Goal: Task Accomplishment & Management: Complete application form

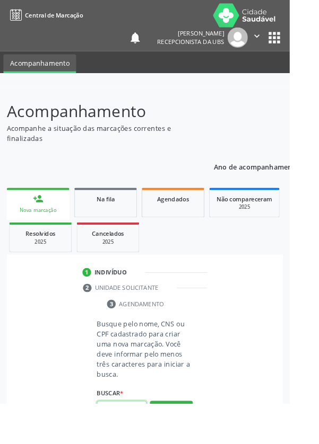
click at [134, 444] on input "text" at bounding box center [134, 451] width 55 height 18
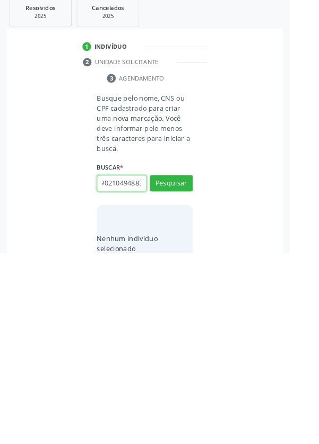
scroll to position [0, 19]
type input "706902104948830"
click at [196, 364] on button "Pesquisar" at bounding box center [188, 368] width 47 height 18
type input "706902104948830"
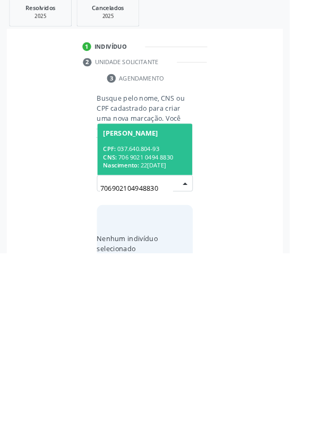
click at [172, 326] on div "CPF: 037.640.804-93" at bounding box center [159, 329] width 92 height 9
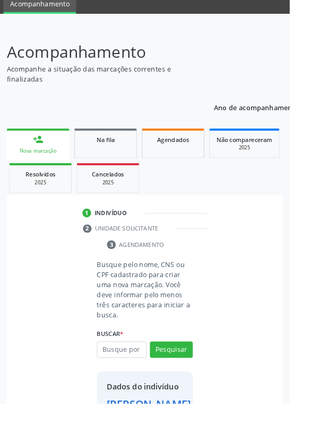
scroll to position [61, 0]
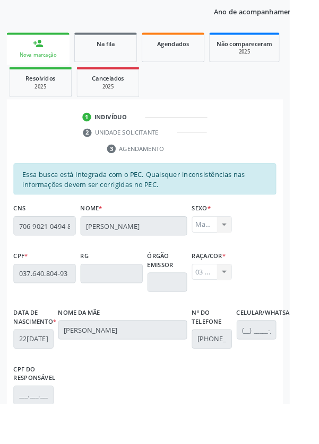
scroll to position [252, 0]
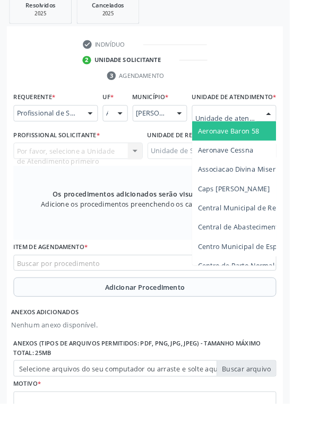
scroll to position [307, 0]
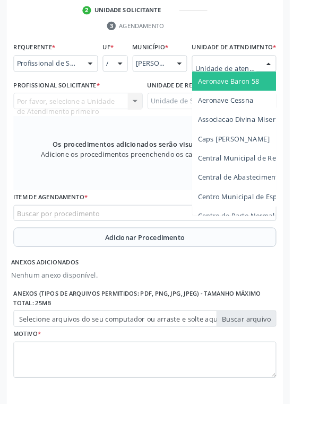
type input "Rua n"
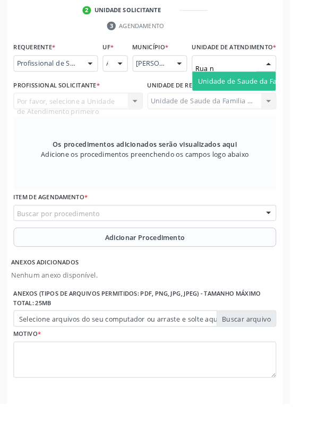
click at [278, 94] on span "Unidade de Saude da Familia Rua [GEOGRAPHIC_DATA]" at bounding box center [316, 89] width 197 height 10
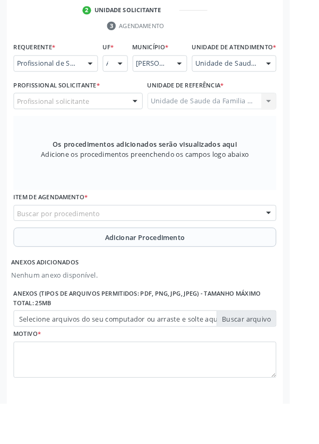
click at [130, 120] on div "Profissional solicitante" at bounding box center [86, 111] width 142 height 18
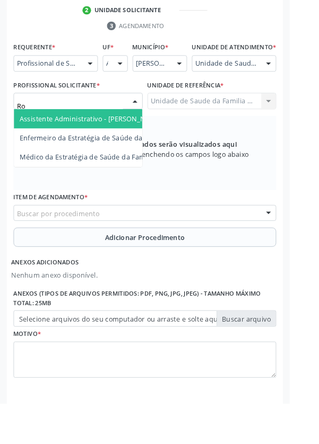
type input "Rod"
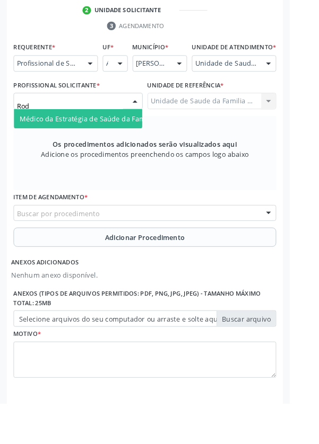
click at [115, 136] on span "Médico da Estratégia de Saúde da Família - Rodrigo Paranhos de Melo" at bounding box center [129, 131] width 215 height 10
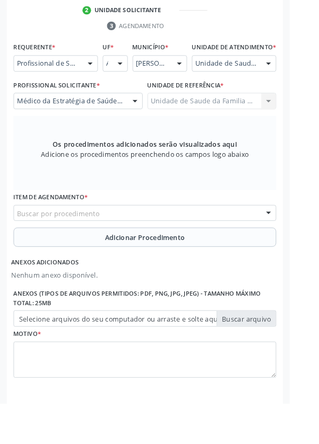
click at [222, 240] on div "Buscar por procedimento" at bounding box center [159, 235] width 289 height 18
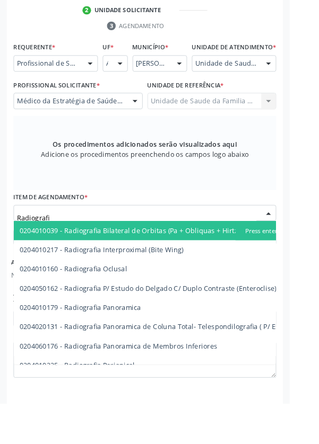
type input "Radiografia"
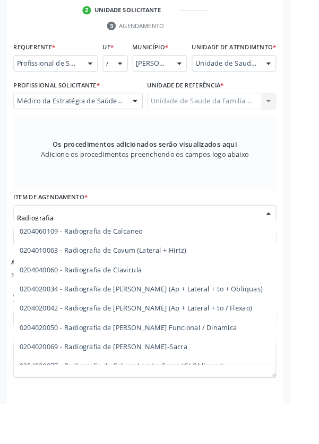
scroll to position [470, 0]
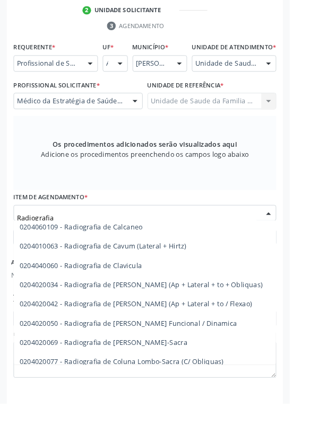
click at [256, 320] on span "0204020034 - Radiografia de Coluna Cervical (Ap + Lateral + to + Obliquas)" at bounding box center [177, 313] width 325 height 21
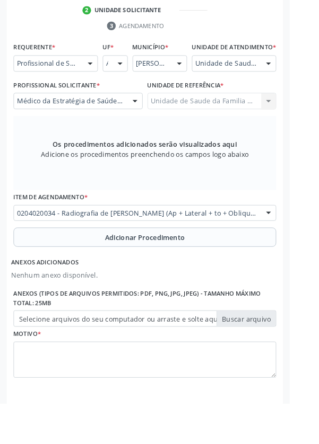
click at [208, 266] on button "Adicionar Procedimento" at bounding box center [159, 261] width 289 height 21
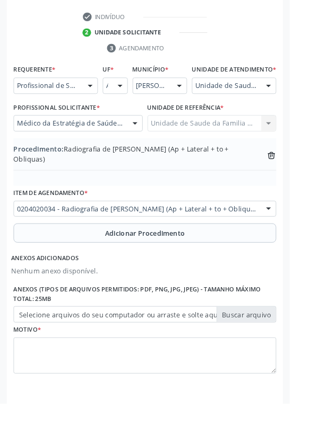
click at [283, 355] on label "Selecione arquivos do seu computador ou arraste e solte aqui" at bounding box center [159, 346] width 289 height 18
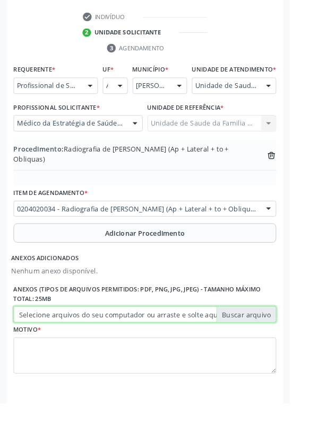
click at [283, 355] on input "Selecione arquivos do seu computador ou arraste e solte aqui" at bounding box center [159, 346] width 289 height 18
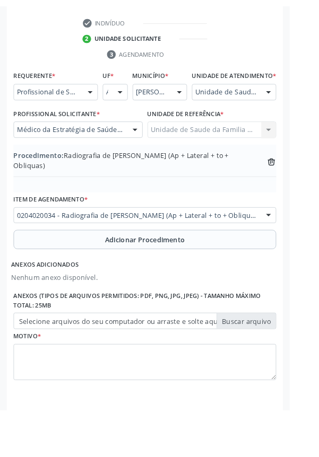
scroll to position [268, 0]
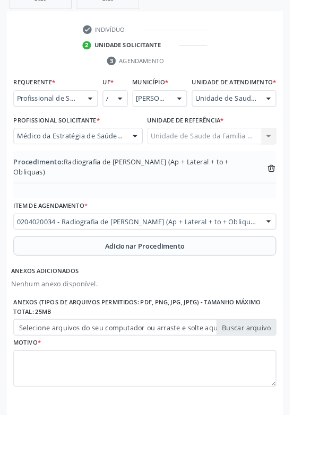
type input "C:\fakepath\17605269103693382984128882238397.jpg"
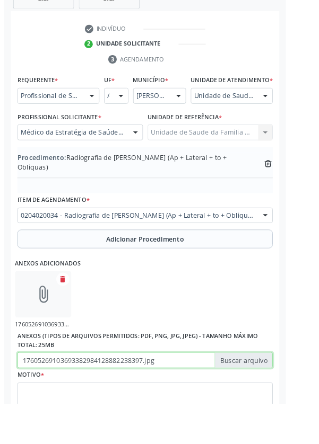
scroll to position [282, 0]
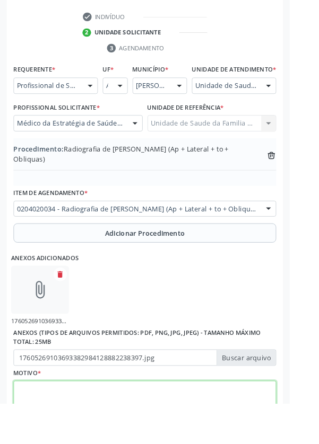
click at [132, 439] on textarea at bounding box center [159, 440] width 289 height 40
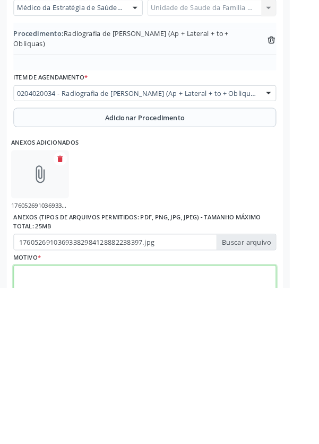
scroll to position [330, 0]
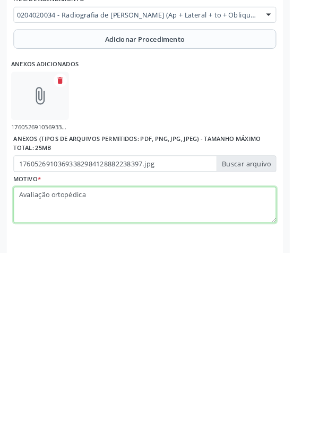
type textarea "Avaliação ortopédica"
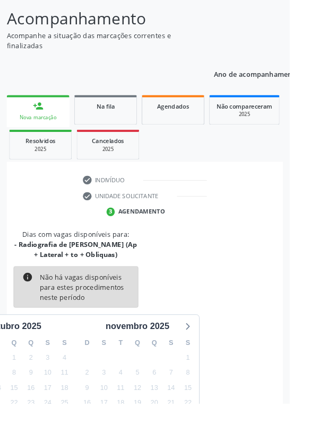
scroll to position [99, 0]
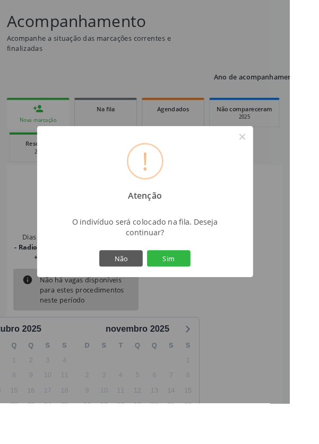
click at [209, 294] on button "Sim" at bounding box center [186, 285] width 48 height 18
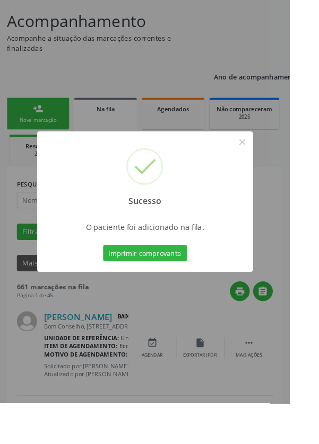
scroll to position [0, 0]
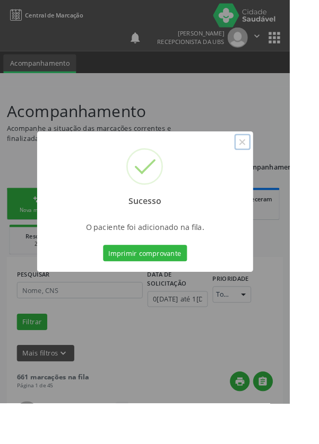
click at [276, 165] on button "×" at bounding box center [267, 156] width 18 height 18
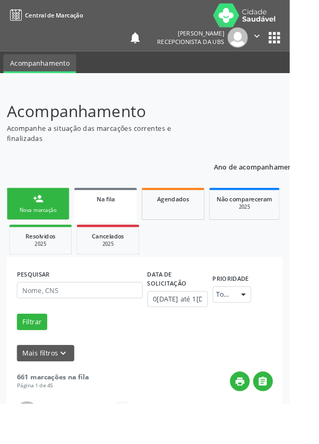
click at [43, 216] on div "person_add" at bounding box center [42, 219] width 12 height 12
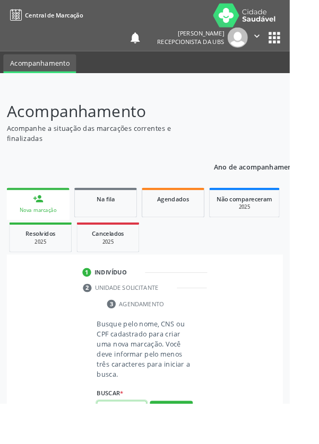
click at [142, 444] on input "text" at bounding box center [134, 451] width 55 height 18
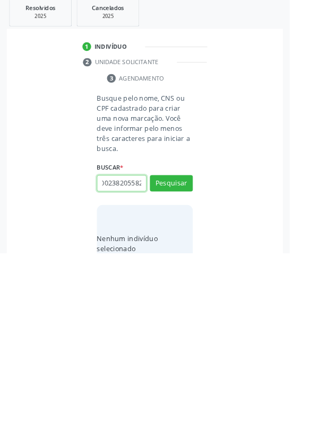
scroll to position [0, 19]
type input "708002382055820"
click at [208, 368] on button "Pesquisar" at bounding box center [188, 368] width 47 height 18
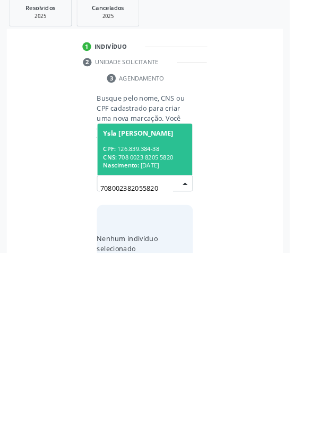
click at [186, 320] on span "Ysla Floriana da Silva Souza CPF: 126.839.384-38 CNS: 708 0023 8205 5820 Nascim…" at bounding box center [159, 330] width 104 height 57
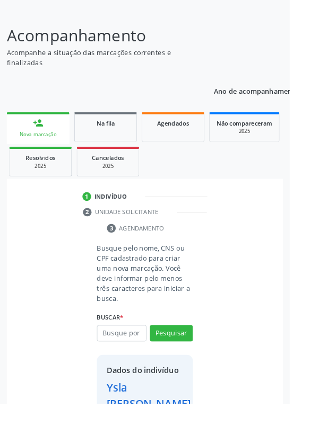
scroll to position [61, 0]
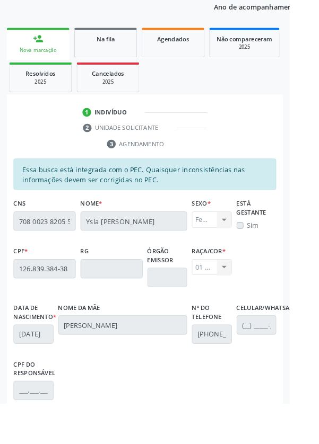
scroll to position [252, 0]
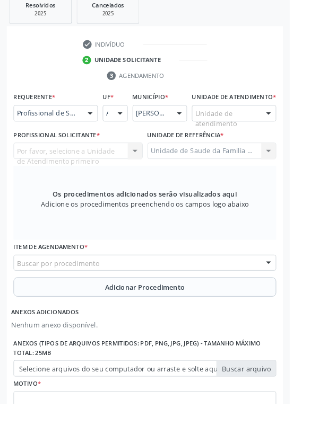
click at [264, 125] on div "Unidade de atendimento" at bounding box center [257, 125] width 93 height 18
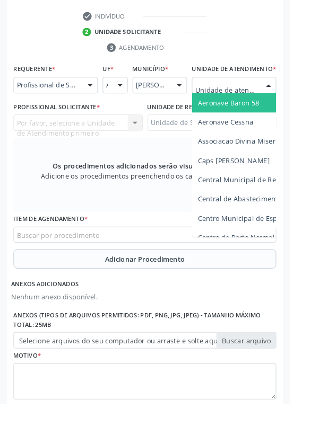
scroll to position [306, 0]
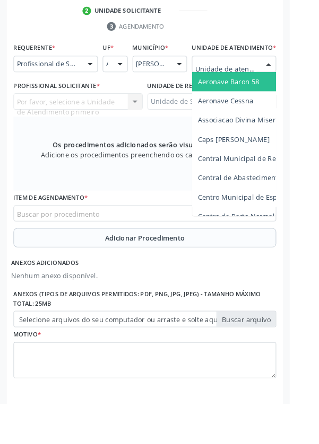
type input "Rua n"
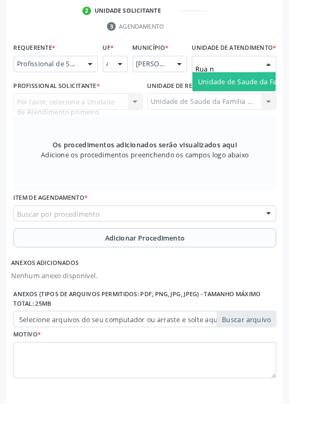
click at [276, 95] on span "Unidade de Saude da Familia Rua [GEOGRAPHIC_DATA]" at bounding box center [316, 90] width 197 height 10
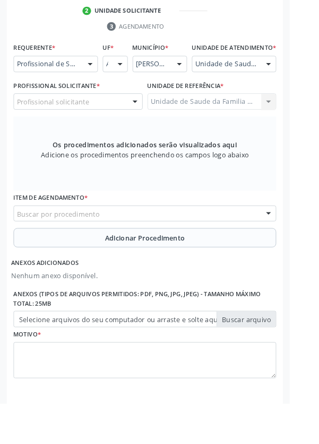
click at [121, 120] on div "Profissional solicitante" at bounding box center [86, 112] width 142 height 18
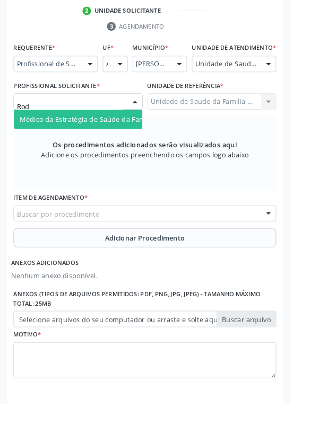
type input "Rodr"
click at [120, 136] on span "Médico da Estratégia de Saúde da Família - Rodrigo Paranhos de Melo" at bounding box center [129, 131] width 215 height 10
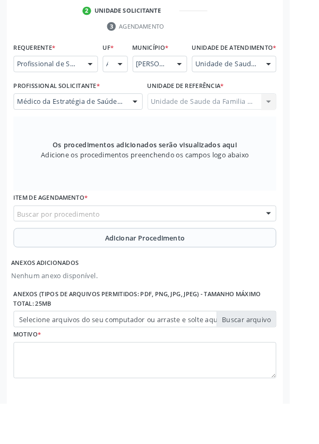
click at [228, 237] on div "Buscar por procedimento" at bounding box center [159, 235] width 289 height 18
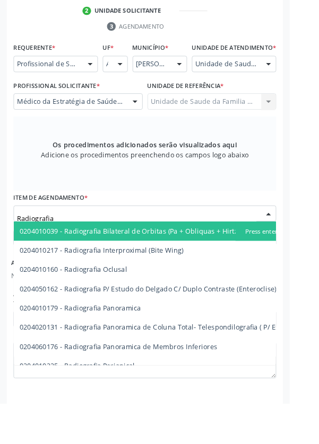
type input "Radiografia"
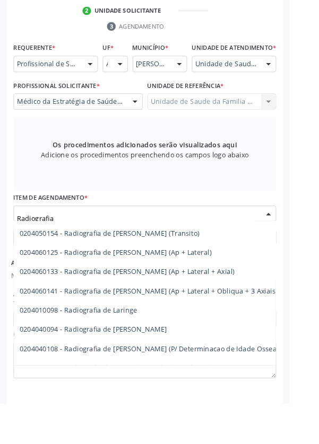
scroll to position [974, 0]
click at [161, 283] on span "0204060125 - Radiografia de Joelho (Ap + Lateral)" at bounding box center [127, 278] width 211 height 10
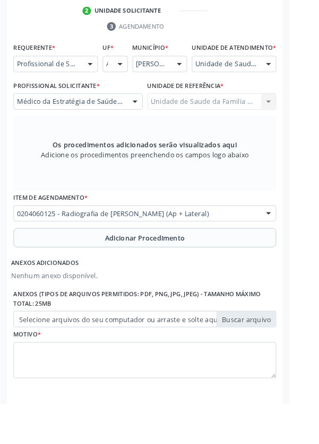
click at [213, 273] on button "Adicionar Procedimento" at bounding box center [159, 261] width 289 height 21
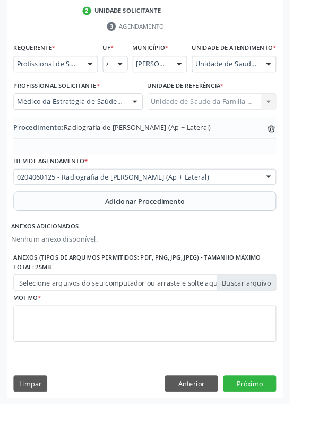
scroll to position [271, 0]
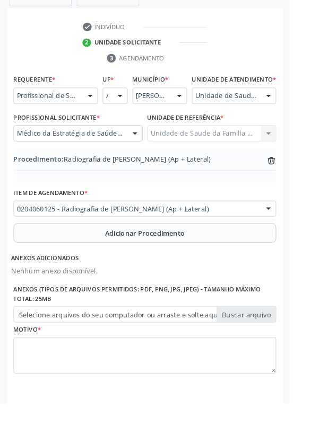
click at [283, 355] on label "Selecione arquivos do seu computador ou arraste e solte aqui" at bounding box center [159, 346] width 289 height 18
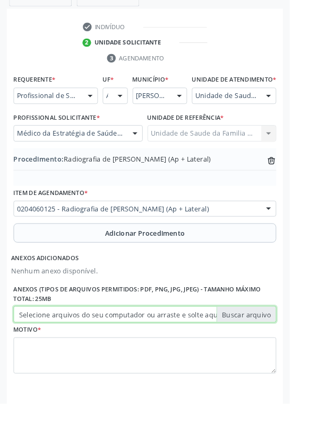
click at [283, 355] on input "Selecione arquivos do seu computador ou arraste e solte aqui" at bounding box center [159, 346] width 289 height 18
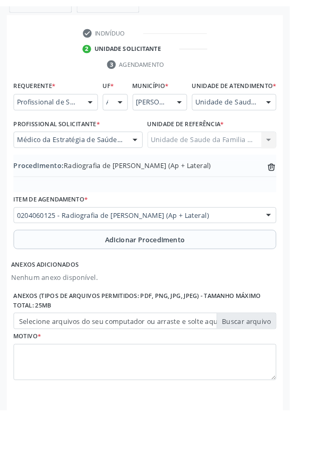
scroll to position [257, 0]
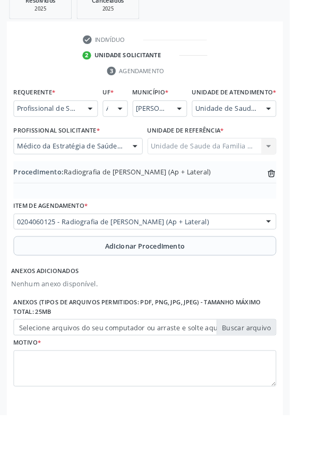
type input "C:\fakepath\17605270366755519473540202003218.jpg"
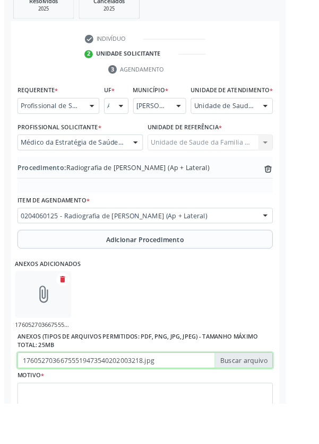
scroll to position [271, 0]
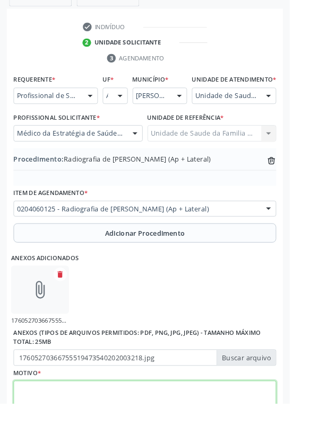
click at [129, 433] on textarea at bounding box center [159, 440] width 289 height 40
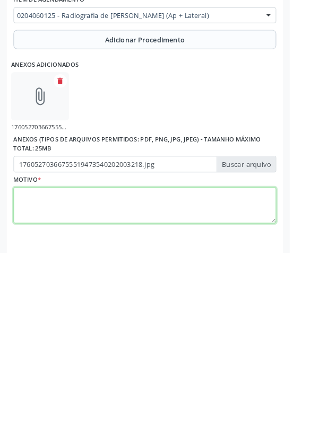
scroll to position [319, 0]
click at [165, 394] on textarea "Radiografia bilateral joelho, compr O" at bounding box center [159, 392] width 289 height 40
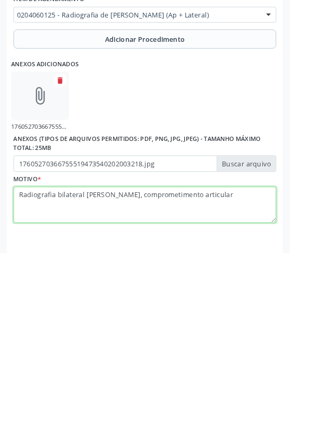
type textarea "Radiografia bilateral joelho, comprometimento articular"
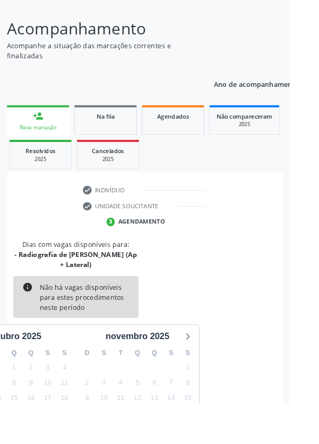
scroll to position [88, 0]
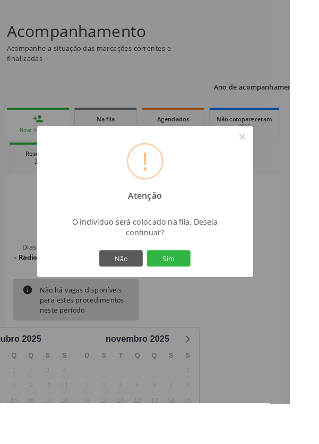
click at [209, 294] on button "Sim" at bounding box center [186, 285] width 48 height 18
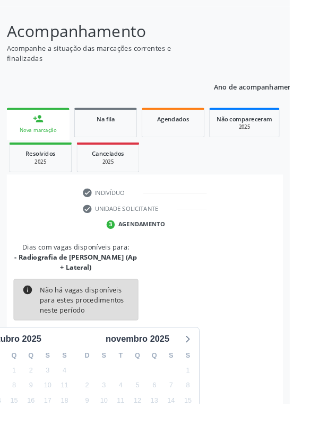
scroll to position [0, 0]
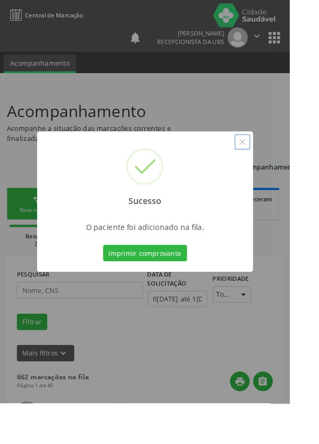
click at [276, 165] on button "×" at bounding box center [267, 156] width 18 height 18
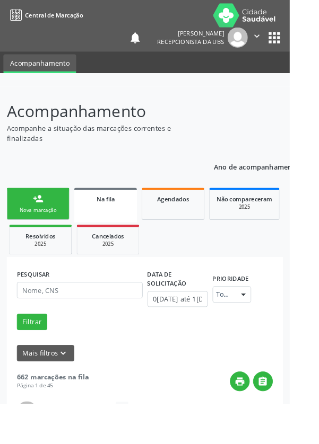
click at [45, 230] on div "Nova marcação" at bounding box center [41, 232] width 53 height 8
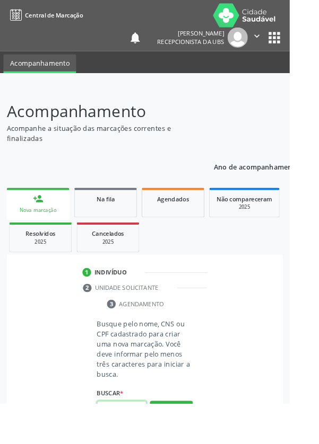
click at [132, 444] on input "text" at bounding box center [134, 451] width 55 height 18
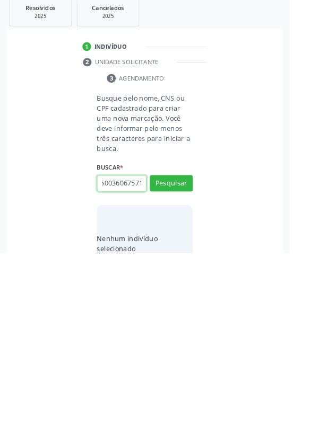
scroll to position [0, 19]
type input "704500360675711"
click at [209, 371] on button "Pesquisar" at bounding box center [188, 368] width 47 height 18
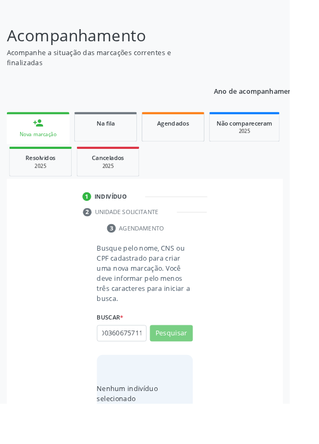
scroll to position [0, 0]
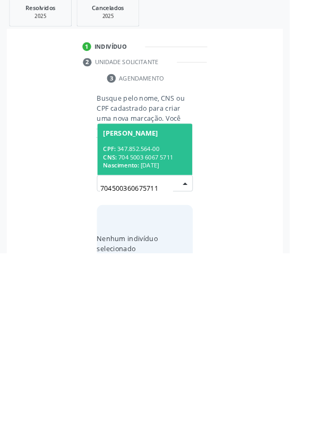
click at [181, 331] on div "CPF: 347.852.564-00" at bounding box center [159, 329] width 92 height 9
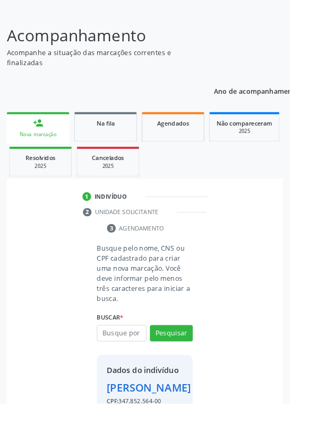
scroll to position [61, 0]
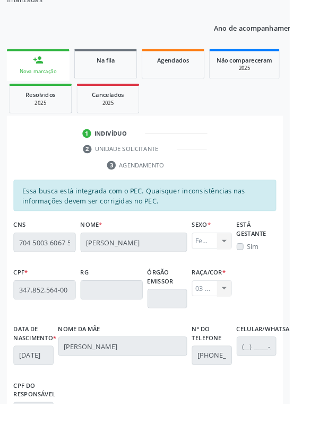
scroll to position [252, 0]
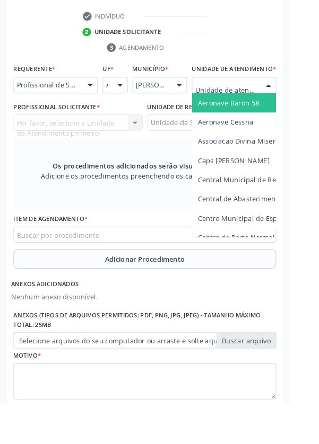
scroll to position [305, 0]
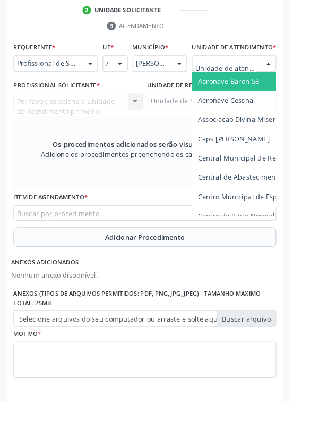
type input "Rua n"
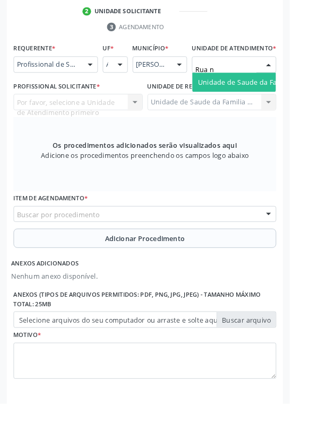
click at [282, 95] on span "Unidade de Saude da Familia Rua [GEOGRAPHIC_DATA]" at bounding box center [316, 90] width 197 height 10
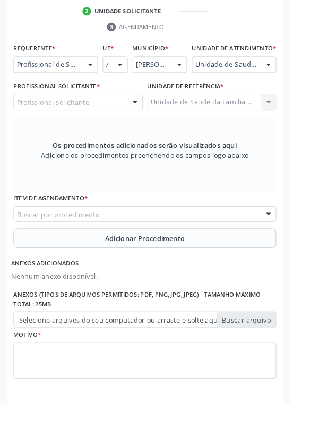
click at [111, 121] on div "Profissional solicitante" at bounding box center [86, 112] width 142 height 18
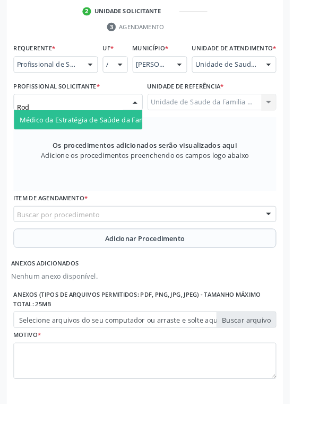
type input "Rodr"
click at [121, 137] on span "Médico da Estratégia de Saúde da Família - Rodrigo Paranhos de Melo" at bounding box center [129, 132] width 215 height 10
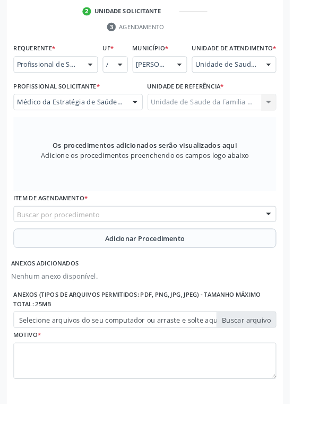
click at [229, 241] on div "Buscar por procedimento" at bounding box center [159, 236] width 289 height 18
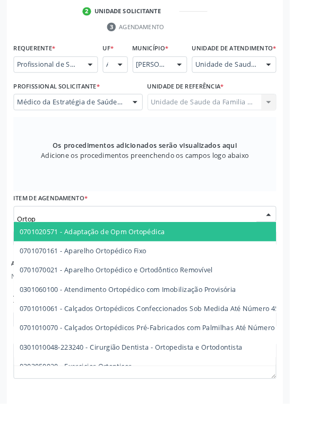
type input "Ortope"
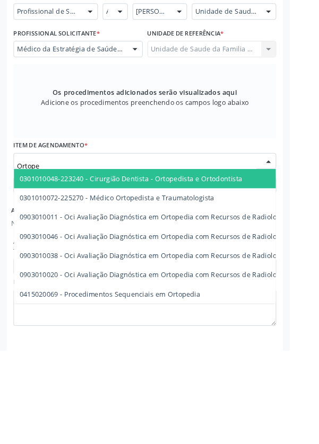
click at [200, 281] on span "0301010072-225270 - Médico Ortopedista e Traumatologista" at bounding box center [129, 276] width 214 height 10
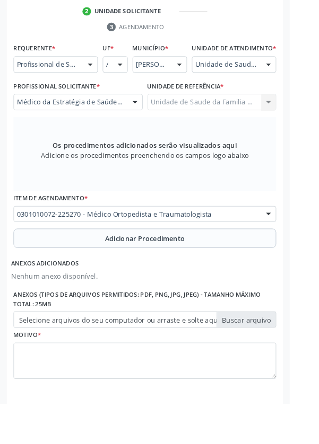
click at [191, 268] on span "Adicionar Procedimento" at bounding box center [160, 262] width 88 height 11
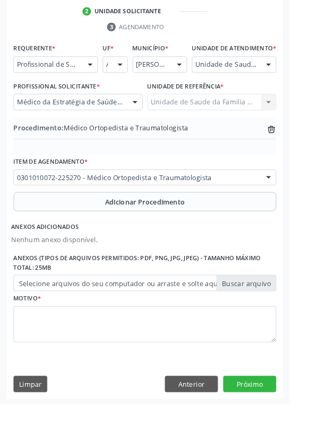
scroll to position [271, 0]
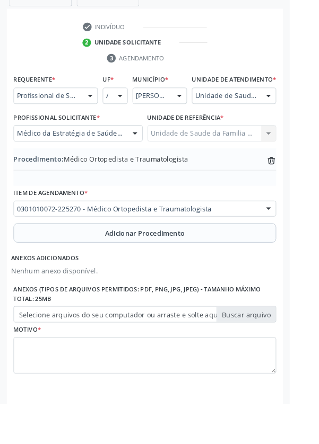
click at [282, 355] on label "Selecione arquivos do seu computador ou arraste e solte aqui" at bounding box center [159, 346] width 289 height 18
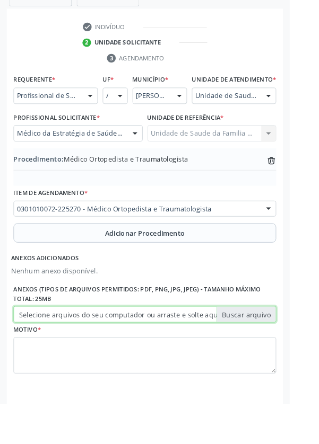
click at [282, 355] on input "Selecione arquivos do seu computador ou arraste e solte aqui" at bounding box center [159, 346] width 289 height 18
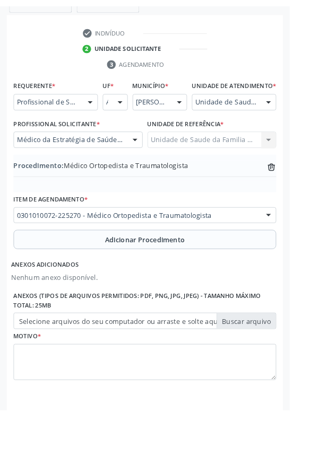
scroll to position [257, 0]
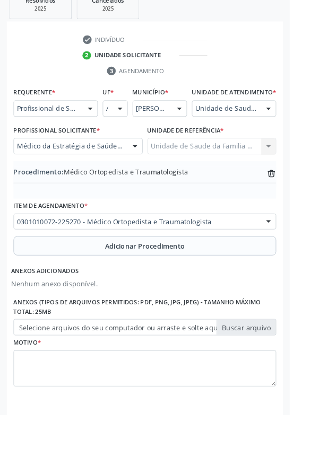
type input "C:\fakepath\17605271773862714428451264424789.jpg"
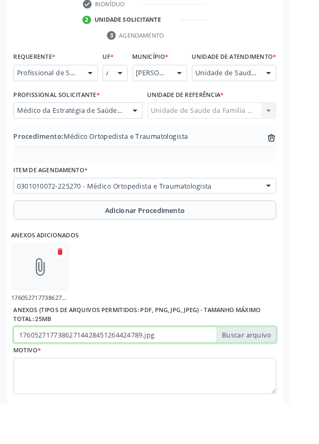
scroll to position [298, 0]
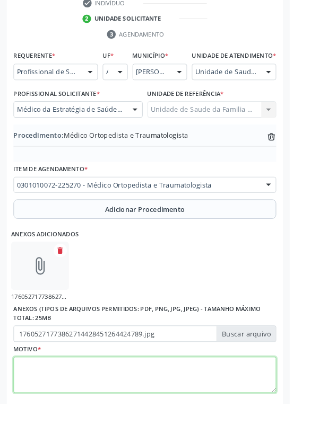
click at [88, 406] on textarea at bounding box center [159, 413] width 289 height 40
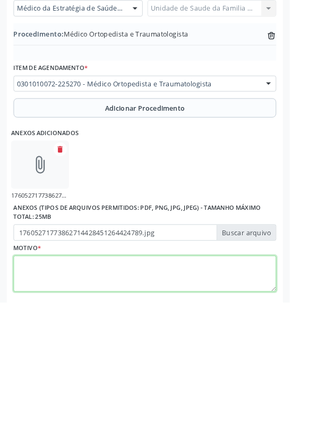
scroll to position [319, 0]
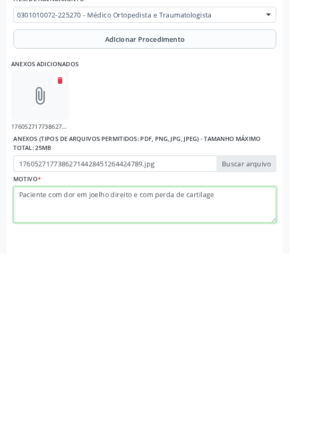
type textarea "Paciente com dor em joelho direito e com perda de cartilagem"
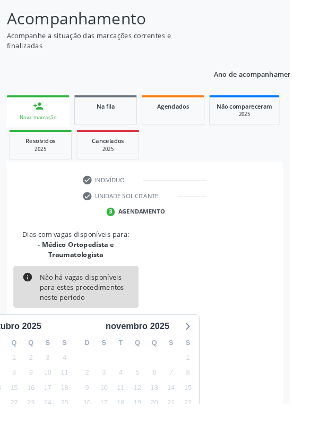
scroll to position [99, 0]
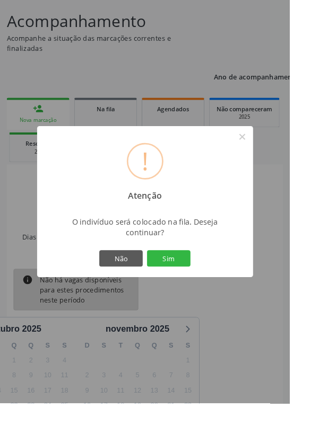
click at [205, 294] on button "Sim" at bounding box center [186, 285] width 48 height 18
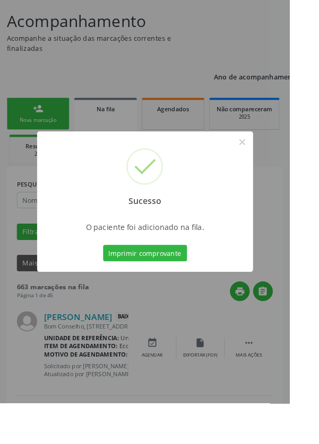
scroll to position [0, 0]
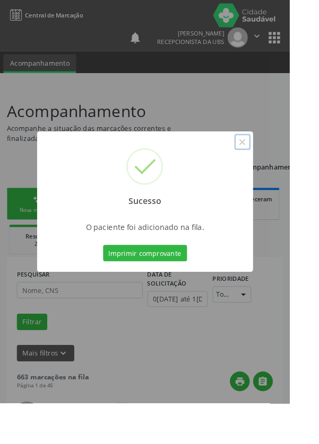
click at [276, 165] on button "×" at bounding box center [267, 156] width 18 height 18
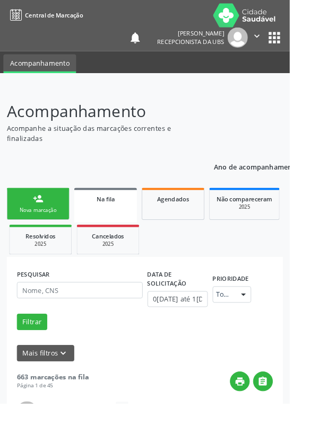
click at [51, 228] on div "Nova marcação" at bounding box center [41, 232] width 53 height 8
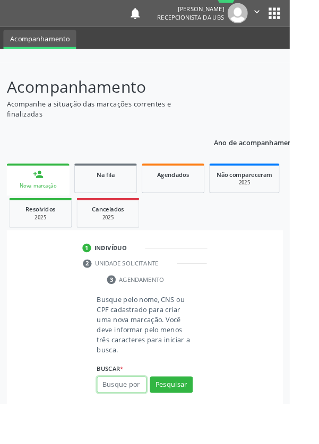
click at [131, 427] on input "text" at bounding box center [134, 424] width 55 height 18
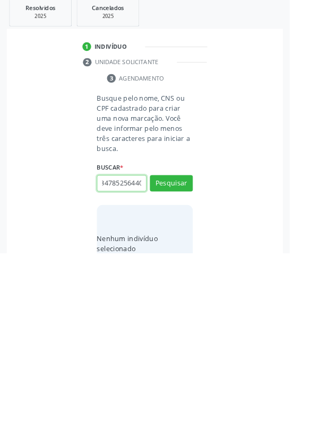
scroll to position [0, 6]
type input "347852564400"
click at [203, 362] on button "Pesquisar" at bounding box center [188, 368] width 47 height 18
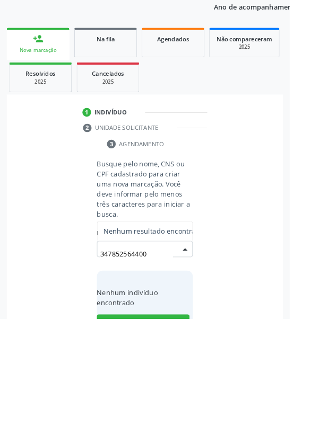
scroll to position [83, 0]
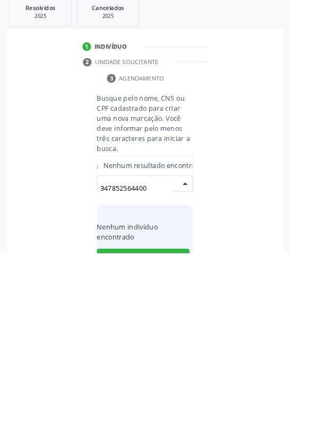
click at [143, 371] on input "347852564400" at bounding box center [150, 372] width 80 height 21
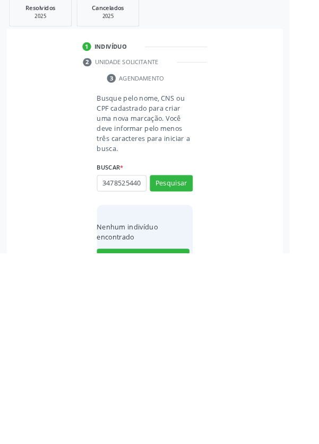
scroll to position [0, 0]
type input "34"
type input "347852564400"
click at [207, 370] on button "Pesquisar" at bounding box center [188, 368] width 47 height 18
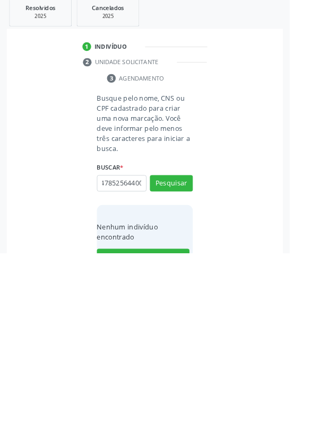
type input "347852564400"
type input "34"
type input "7045"
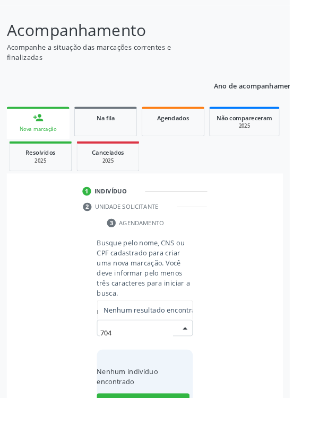
click at [303, 375] on div "Busque pelo nome, CNS ou CPF cadastrado para criar uma nova marcação. Você deve…" at bounding box center [159, 372] width 289 height 208
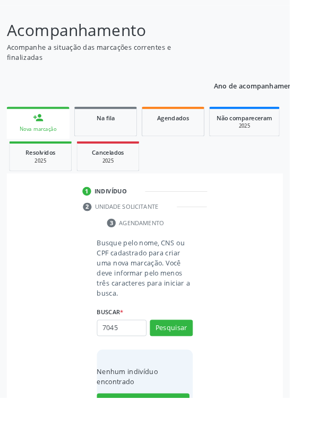
scroll to position [83, 0]
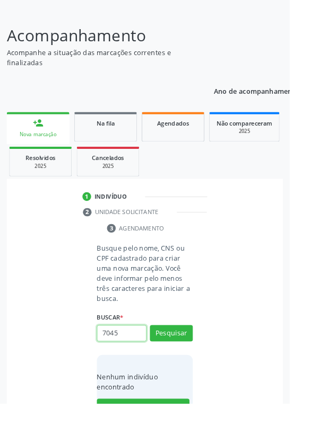
click at [142, 363] on input "7045" at bounding box center [134, 368] width 55 height 18
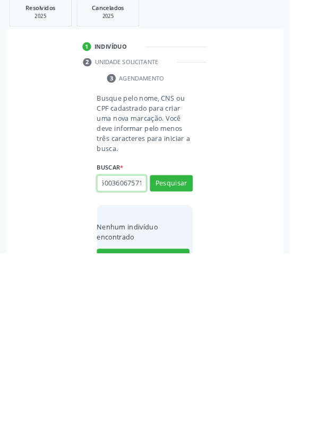
scroll to position [0, 19]
type input "704500360675711"
click at [198, 359] on button "Pesquisar" at bounding box center [188, 368] width 47 height 18
type input "704500360675711"
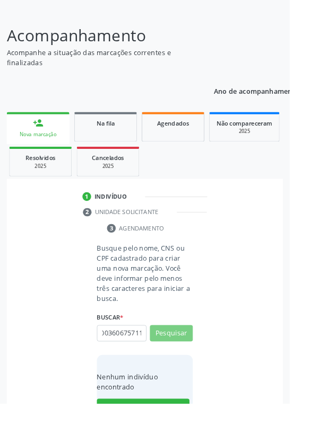
scroll to position [0, 0]
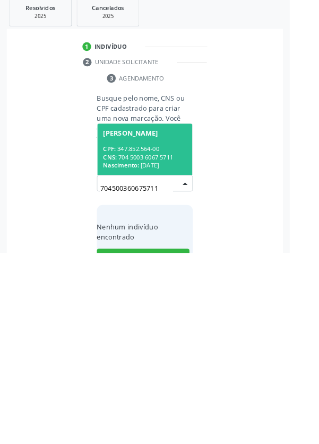
click at [180, 329] on div "CPF: 347.852.564-00" at bounding box center [159, 329] width 92 height 9
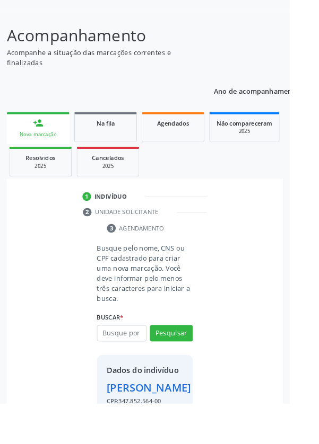
scroll to position [61, 0]
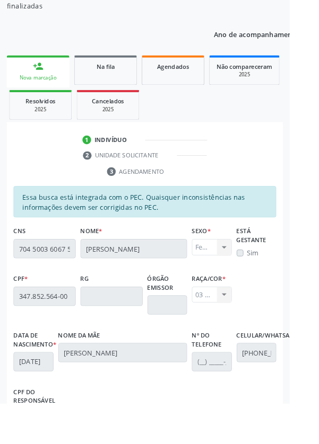
scroll to position [252, 0]
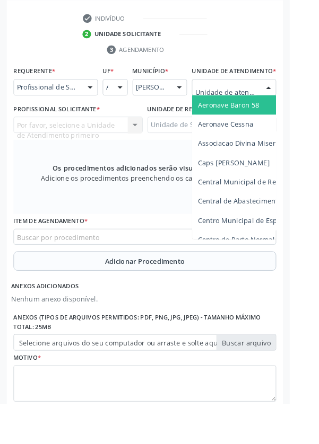
scroll to position [307, 0]
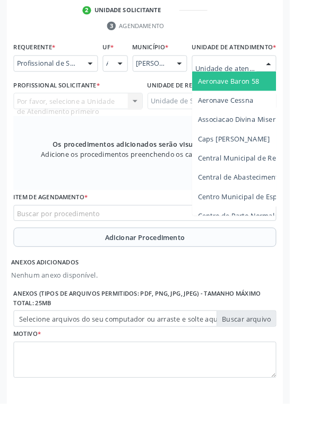
type input "Rua n"
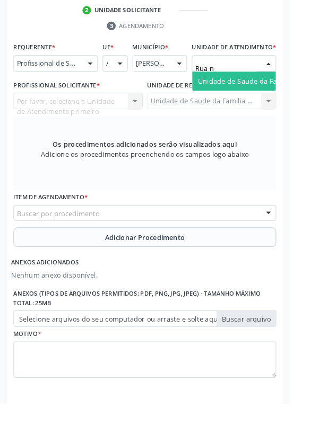
click at [282, 94] on span "Unidade de Saude da Familia Rua [GEOGRAPHIC_DATA]" at bounding box center [316, 89] width 197 height 10
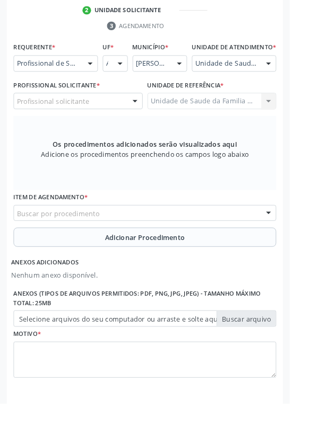
click at [133, 120] on div "Profissional solicitante" at bounding box center [86, 111] width 142 height 18
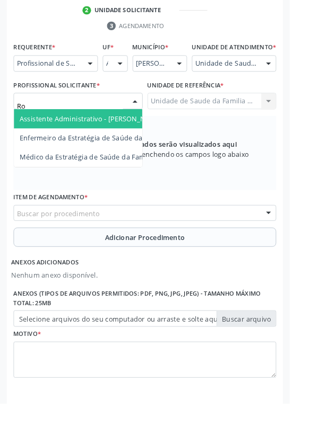
type input "Rod"
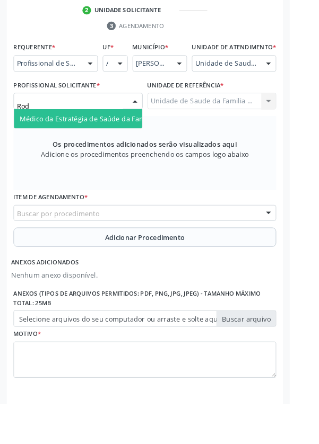
click at [126, 136] on span "Médico da Estratégia de Saúde da Família - Rodrigo Paranhos de Melo" at bounding box center [129, 131] width 215 height 10
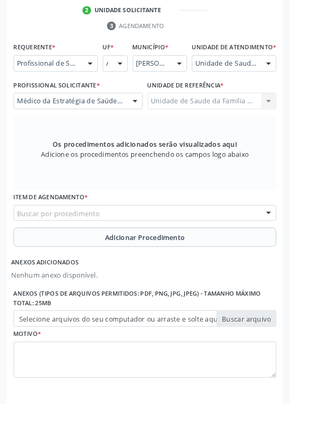
click at [237, 240] on div "Buscar por procedimento" at bounding box center [159, 235] width 289 height 18
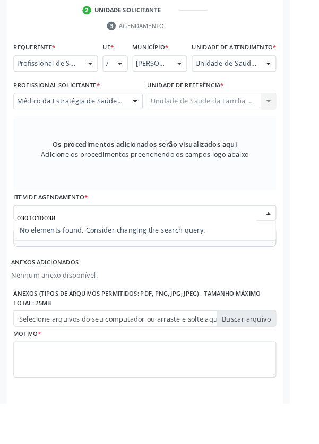
type input "030101003"
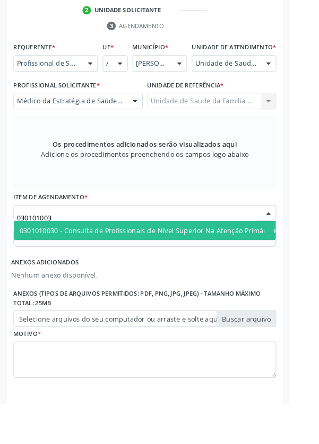
click at [188, 259] on span "0301010030 - Consulta de Profissionais de Nível Superior Na Atenção Primária (E…" at bounding box center [194, 254] width 344 height 10
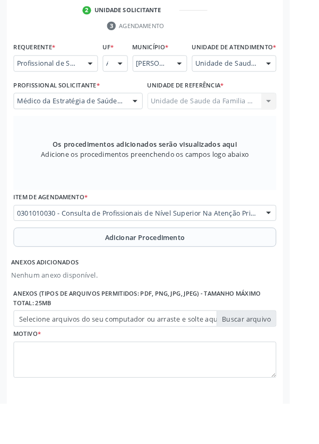
click at [200, 267] on span "Adicionar Procedimento" at bounding box center [160, 261] width 88 height 11
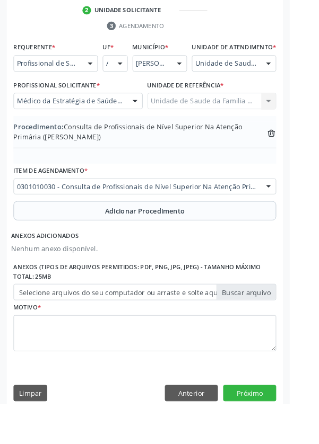
scroll to position [282, 0]
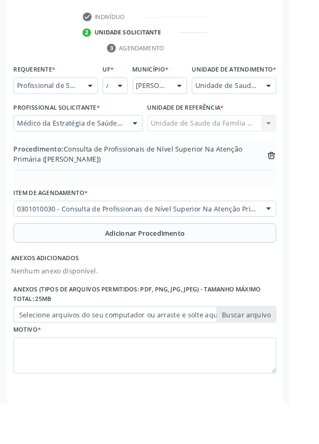
click at [274, 355] on label "Selecione arquivos do seu computador ou arraste e solte aqui" at bounding box center [159, 346] width 289 height 18
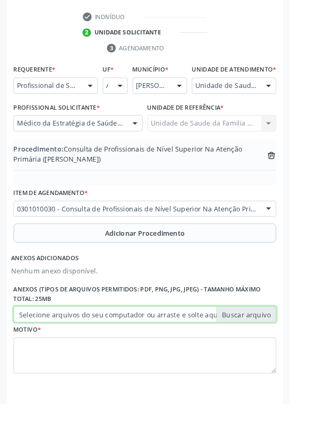
click at [274, 355] on input "Selecione arquivos do seu computador ou arraste e solte aqui" at bounding box center [159, 346] width 289 height 18
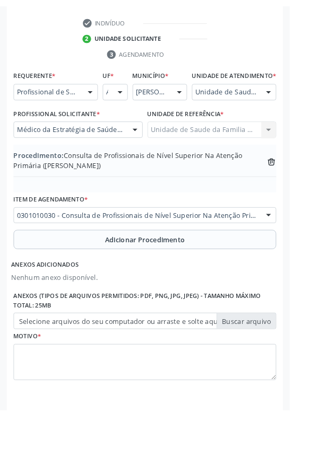
scroll to position [268, 0]
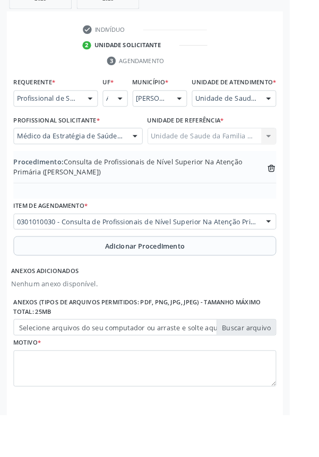
type input "C:\fakepath\1760527419438871254931414131686.jpg"
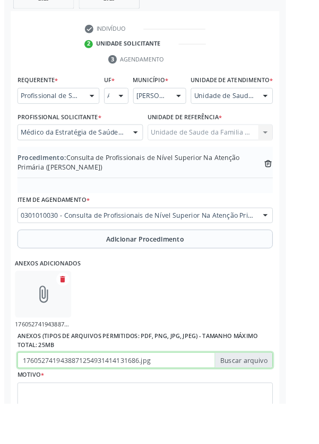
scroll to position [282, 0]
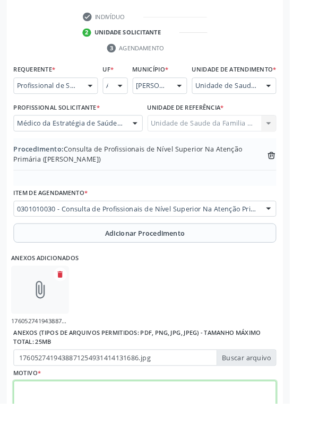
click at [126, 433] on textarea at bounding box center [159, 440] width 289 height 40
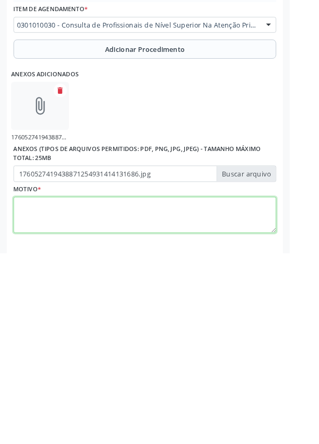
scroll to position [330, 0]
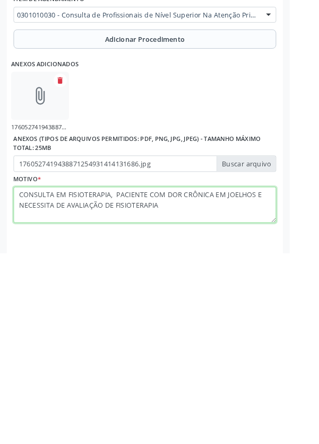
type textarea "CONSULTA EM FISIOTERAPIA, PACIENTE COM DOR CRÔNICA EM JOELHOS E NECESSITA DE AV…"
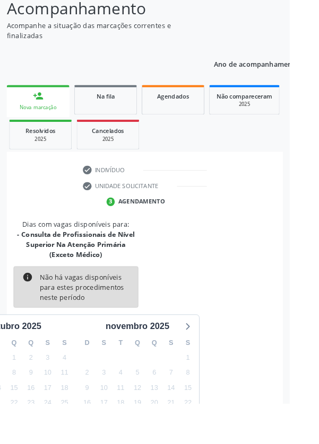
scroll to position [110, 0]
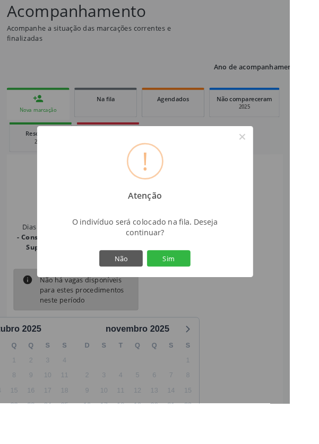
click at [209, 294] on button "Sim" at bounding box center [186, 285] width 48 height 18
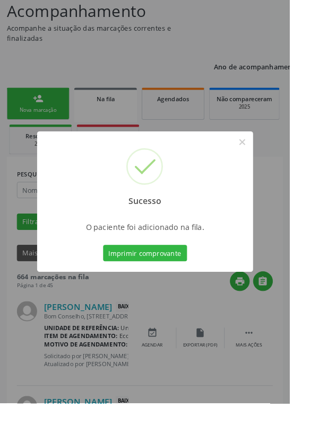
scroll to position [0, 0]
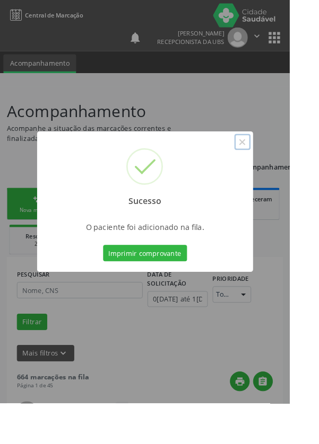
click at [276, 165] on button "×" at bounding box center [267, 156] width 18 height 18
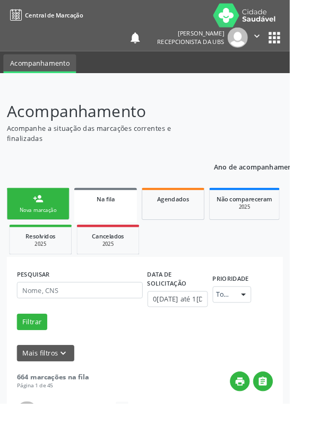
click at [46, 225] on link "person_add Nova marcação" at bounding box center [41, 225] width 69 height 36
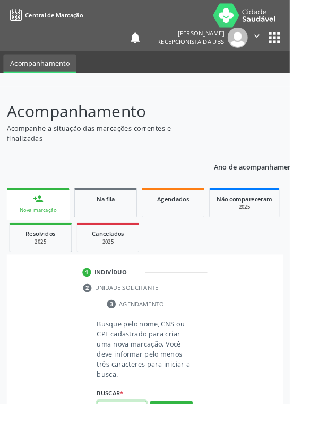
click at [134, 444] on input "text" at bounding box center [134, 451] width 55 height 18
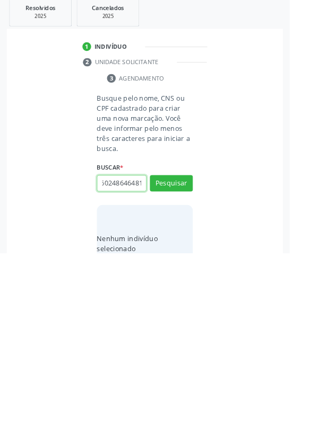
scroll to position [0, 19]
type input "705602486464816"
click at [209, 370] on button "Pesquisar" at bounding box center [188, 368] width 47 height 18
type input "705602486464816"
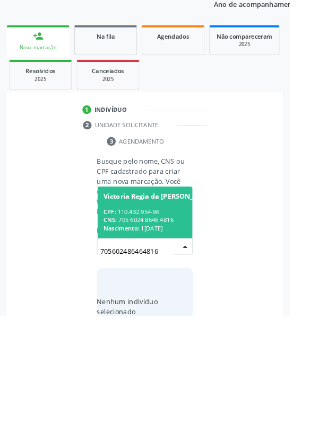
scroll to position [83, 0]
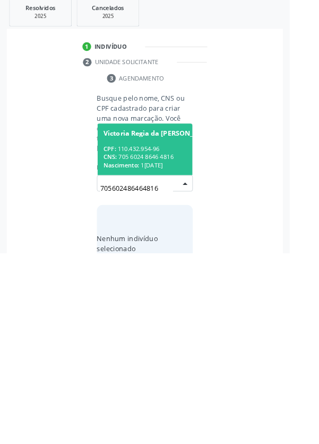
click at [162, 335] on div "CNS: 705 6024 8646 4816" at bounding box center [175, 338] width 124 height 9
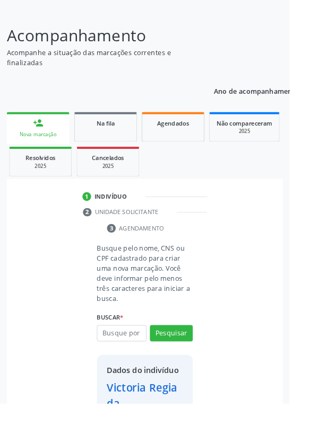
scroll to position [78, 0]
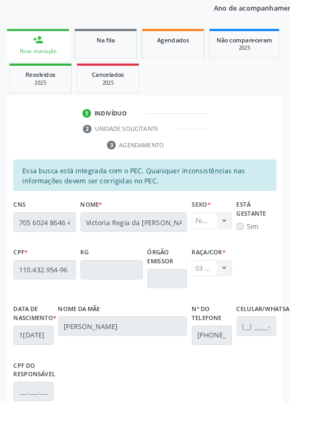
scroll to position [252, 0]
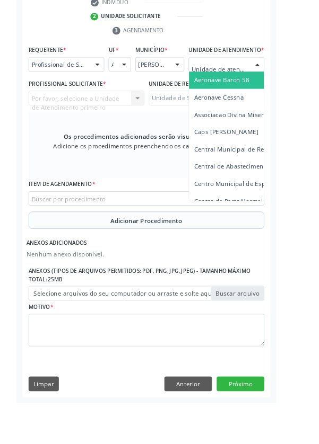
scroll to position [307, 0]
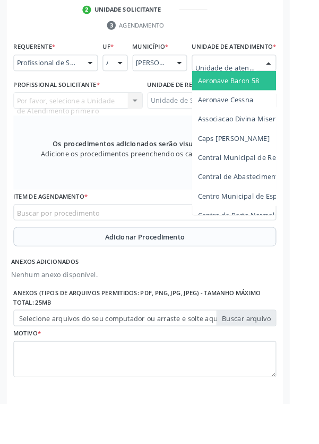
type input "Rua n"
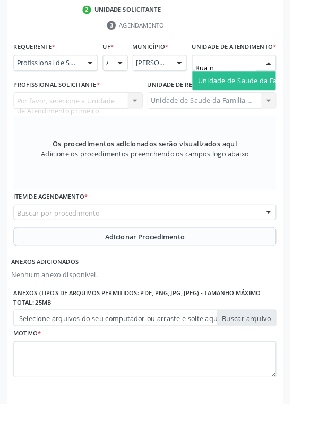
click at [274, 94] on span "Unidade de Saude da Familia Rua [GEOGRAPHIC_DATA]" at bounding box center [316, 89] width 197 height 10
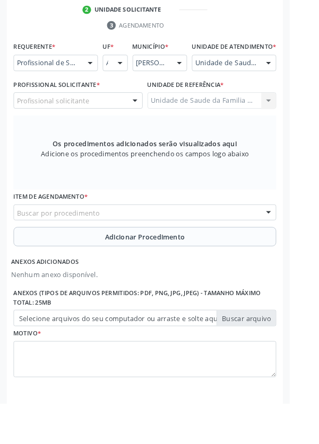
click at [141, 120] on div at bounding box center [149, 111] width 16 height 18
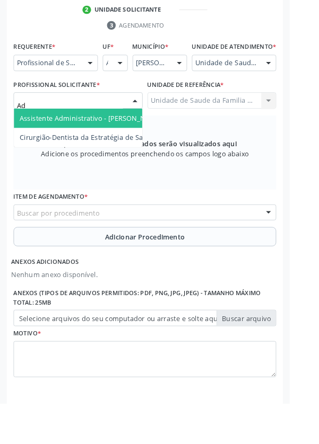
type input "Ade"
click at [127, 135] on span "Cirurgião-Dentista da Estratégia de Saúde da Família - Adeline Pontes de Olivei…" at bounding box center [149, 130] width 255 height 10
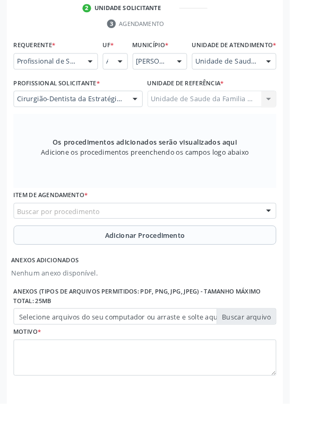
scroll to position [312, 0]
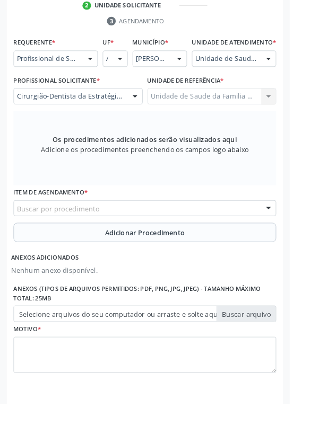
click at [206, 238] on div "Buscar por procedimento" at bounding box center [159, 230] width 289 height 18
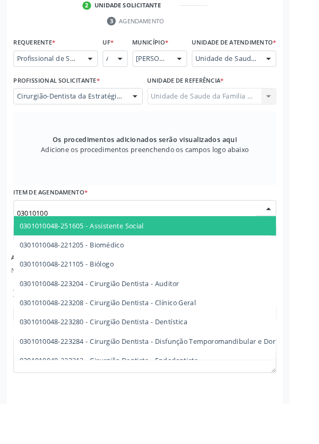
type input "030101003"
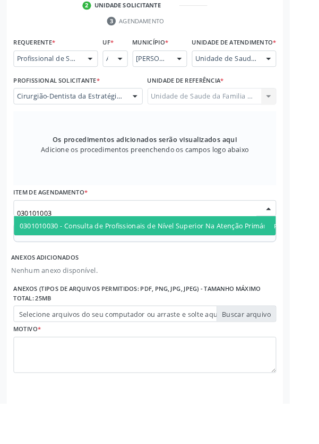
click at [230, 254] on span "0301010030 - Consulta de Profissionais de Nível Superior Na Atenção Primária (E…" at bounding box center [194, 248] width 344 height 10
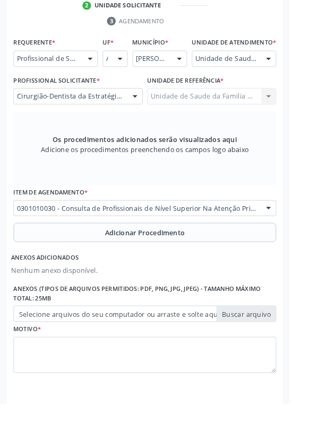
click at [198, 260] on span "Adicionar Procedimento" at bounding box center [160, 256] width 88 height 11
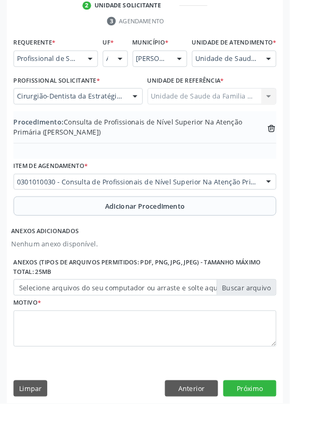
scroll to position [282, 0]
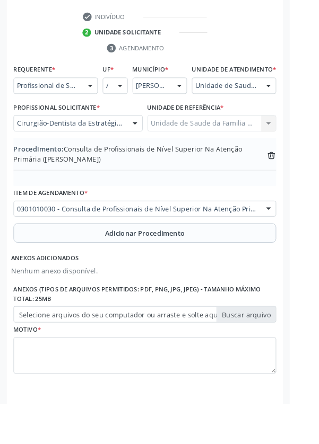
click at [278, 355] on label "Selecione arquivos do seu computador ou arraste e solte aqui" at bounding box center [159, 346] width 289 height 18
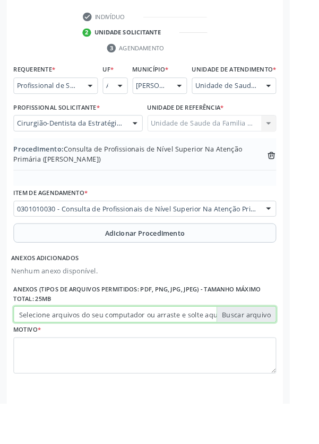
click at [278, 355] on input "Selecione arquivos do seu computador ou arraste e solte aqui" at bounding box center [159, 346] width 289 height 18
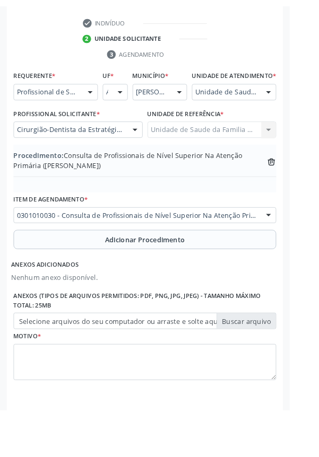
scroll to position [268, 0]
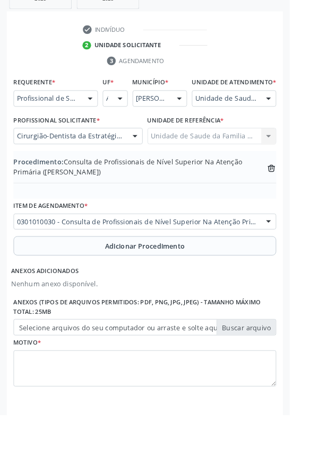
type input "C:\fakepath\17605275967496699048273366930282.jpg"
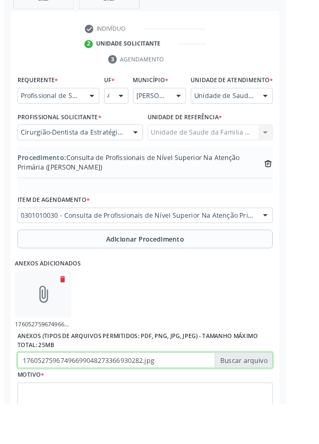
scroll to position [282, 0]
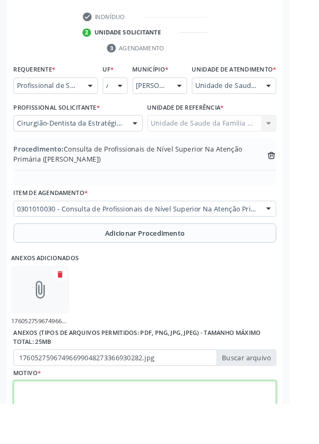
click at [88, 441] on textarea at bounding box center [159, 440] width 289 height 40
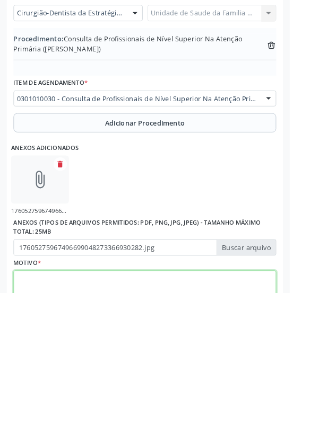
scroll to position [330, 0]
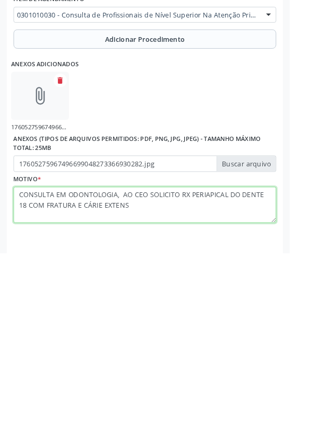
type textarea "CONSULTA EM ODONTOLOGIA, AO CEO SOLICITO RX PERIAPICAL DO DENTE 18 COM FRATURA …"
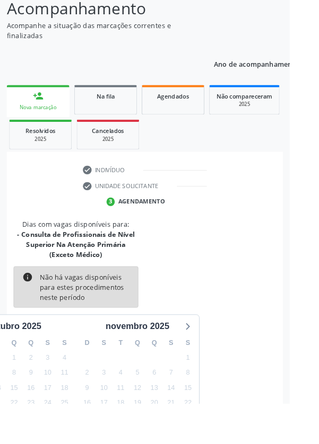
scroll to position [110, 0]
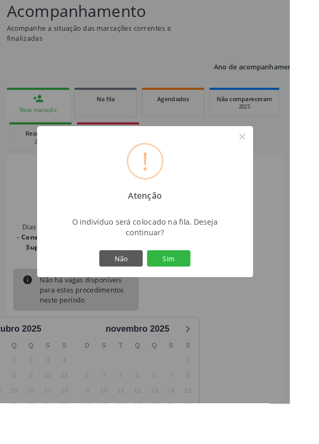
click at [209, 294] on button "Sim" at bounding box center [186, 285] width 48 height 18
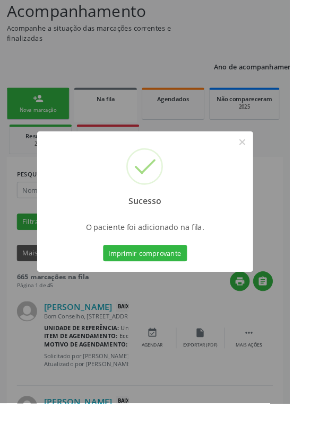
scroll to position [0, 0]
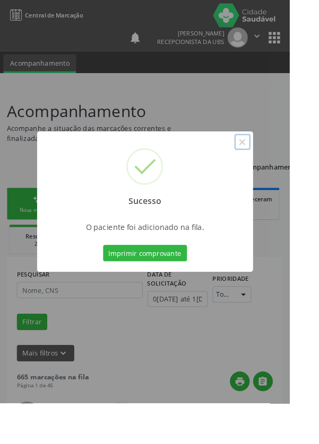
click at [276, 165] on button "×" at bounding box center [267, 156] width 18 height 18
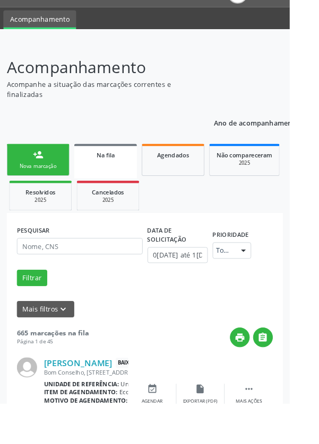
scroll to position [59, 0]
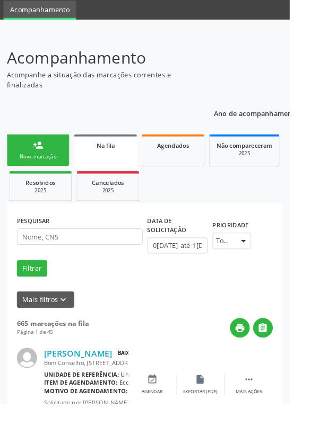
click at [51, 166] on link "person_add Nova marcação" at bounding box center [41, 166] width 69 height 36
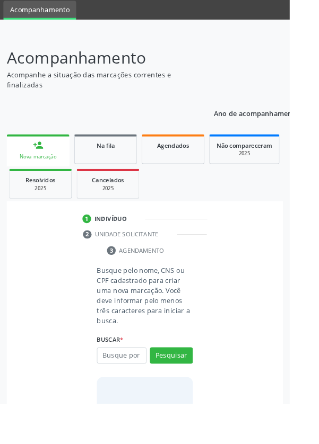
click at [130, 174] on link "Na fila" at bounding box center [116, 164] width 69 height 33
click at [196, 160] on div "Acompanhamento Acompanhe a situação das marcações correntes e finalizadas Relat…" at bounding box center [159, 279] width 304 height 458
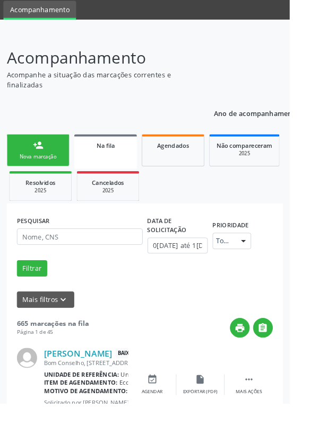
scroll to position [0, 0]
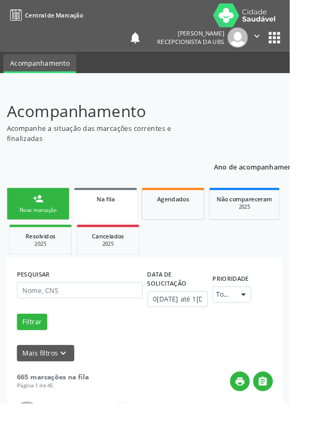
click at [196, 217] on span "Agendados" at bounding box center [190, 219] width 35 height 9
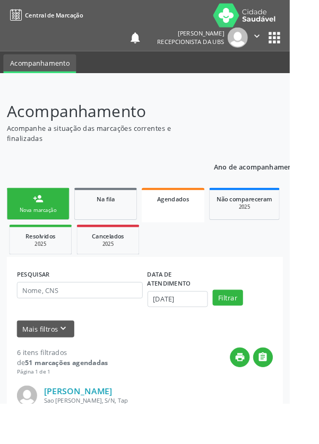
click at [60, 224] on link "person_add Nova marcação" at bounding box center [41, 225] width 69 height 36
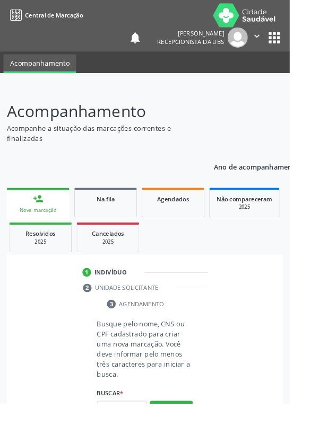
click at [38, 232] on div "Nova marcação" at bounding box center [42, 232] width 54 height 8
click at [144, 444] on input "text" at bounding box center [134, 451] width 55 height 18
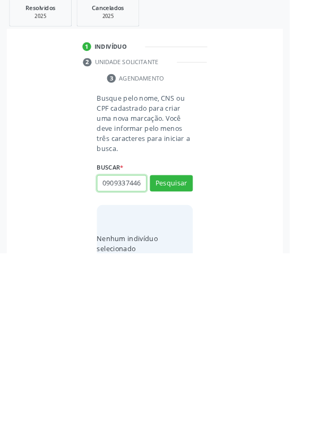
scroll to position [0, 2]
type input "09093374460"
click at [205, 362] on button "Pesquisar" at bounding box center [188, 368] width 47 height 18
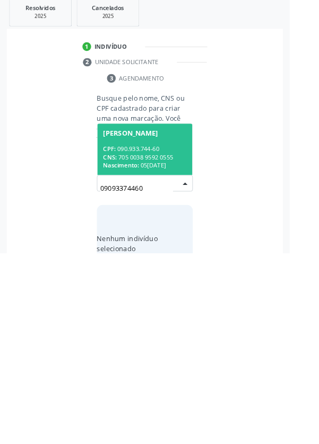
click at [189, 325] on div "CPF: 090.933.744-60" at bounding box center [159, 329] width 92 height 9
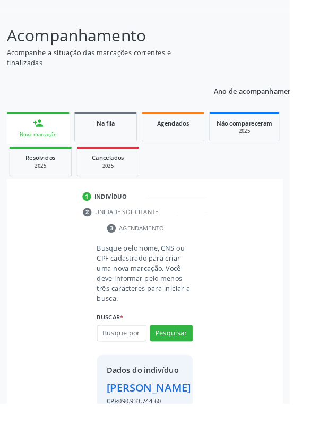
scroll to position [61, 0]
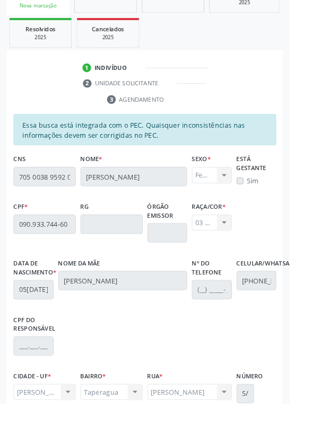
scroll to position [252, 0]
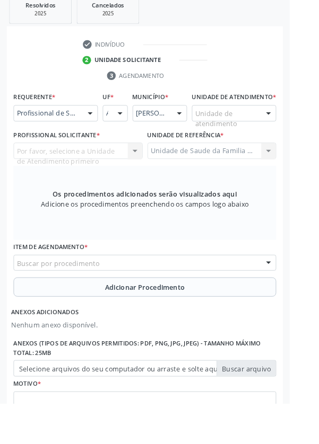
click at [106, 118] on div at bounding box center [99, 125] width 16 height 18
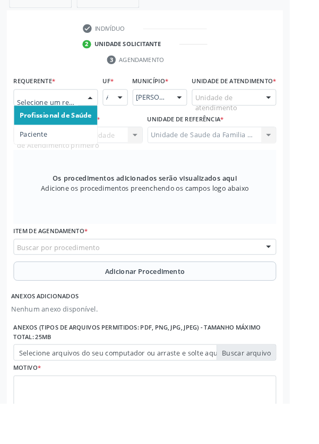
scroll to position [307, 0]
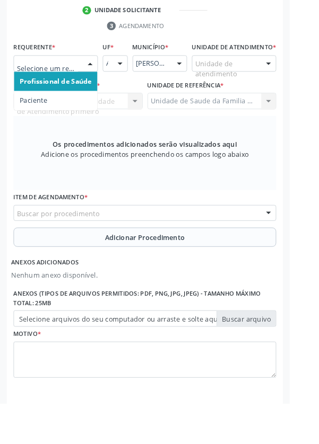
click at [74, 108] on span "Paciente" at bounding box center [61, 110] width 92 height 21
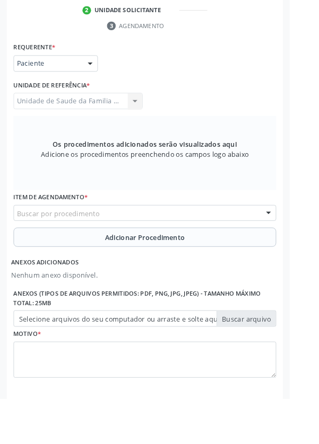
scroll to position [302, 0]
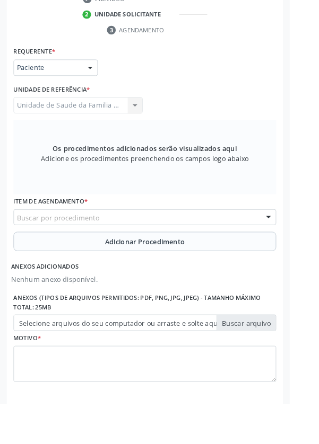
click at [219, 241] on div "Buscar por procedimento" at bounding box center [159, 240] width 289 height 18
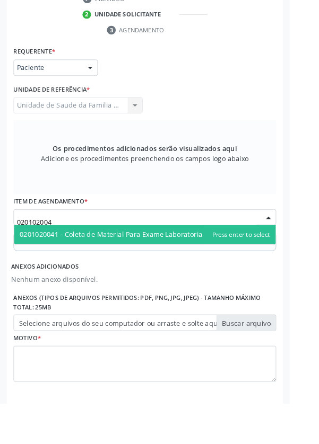
type input "0201020041"
click at [217, 257] on span "0201020041 - Coleta de Material Para Exame Laboratorial" at bounding box center [123, 259] width 203 height 10
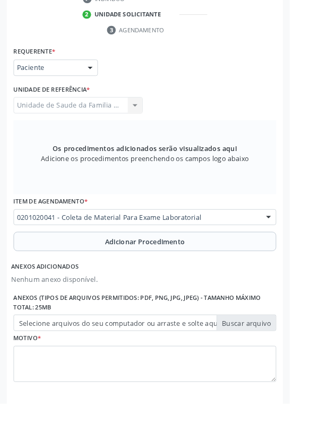
click at [214, 267] on button "Adicionar Procedimento" at bounding box center [159, 266] width 289 height 21
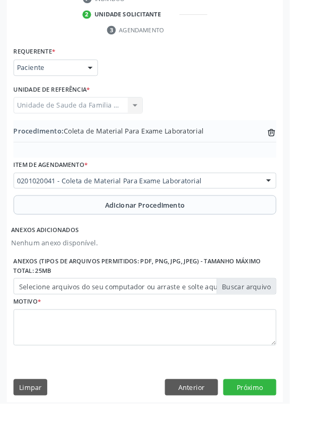
scroll to position [261, 0]
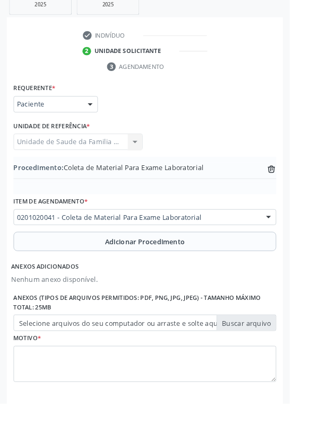
click at [277, 354] on label "Selecione arquivos do seu computador ou arraste e solte aqui" at bounding box center [159, 356] width 289 height 18
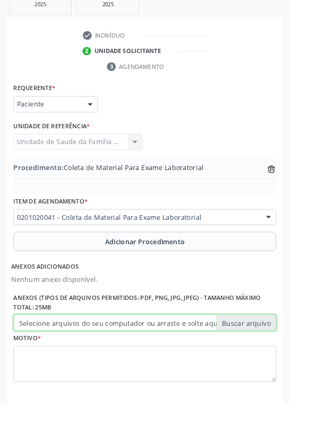
click at [277, 354] on input "Selecione arquivos do seu computador ou arraste e solte aqui" at bounding box center [159, 356] width 289 height 18
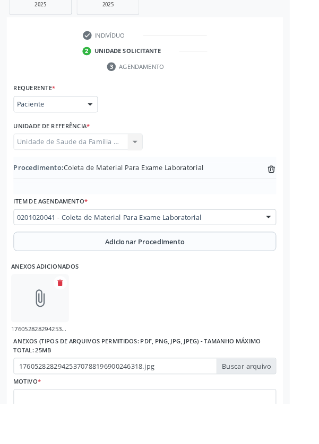
click at [46, 331] on icon "attach_file" at bounding box center [43, 328] width 21 height 21
click at [47, 331] on icon "attach_file" at bounding box center [43, 328] width 21 height 21
click at [45, 342] on div "attach_file" at bounding box center [44, 328] width 64 height 53
click at [53, 359] on link "17605282829425370788196900246318.jpg" at bounding box center [77, 363] width 130 height 9
click at [282, 405] on label "17605282829425370788196900246318.jpg" at bounding box center [159, 404] width 289 height 18
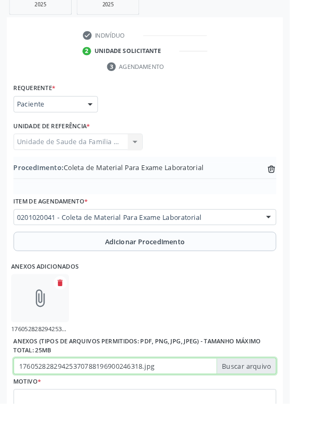
click at [282, 405] on input "17605282829425370788196900246318.jpg" at bounding box center [159, 404] width 289 height 18
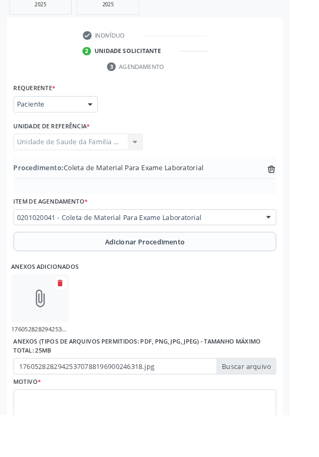
type input "C:\fakepath\17605283259638768915841116766113.jpg"
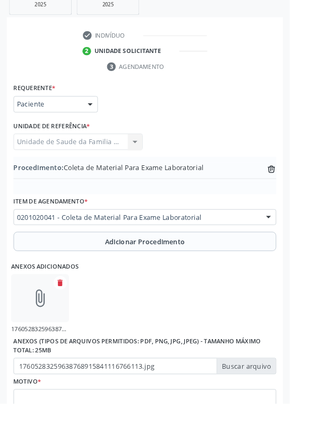
click at [131, 370] on label "Anexos (Tipos de arquivos permitidos: PDF, PNG, JPG, JPEG) - Tamanho máximo tot…" at bounding box center [159, 382] width 289 height 26
click at [72, 305] on button "delete" at bounding box center [66, 311] width 15 height 15
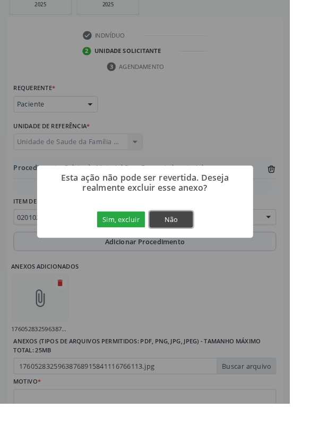
click at [212, 251] on button "Não" at bounding box center [188, 242] width 48 height 18
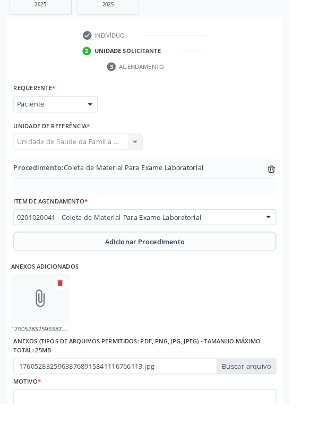
click at [48, 339] on div "attach_file" at bounding box center [44, 328] width 64 height 53
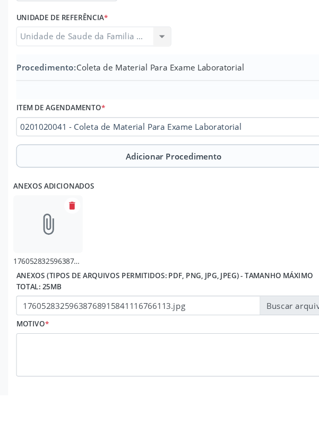
click at [52, 290] on icon "attach_file" at bounding box center [43, 287] width 21 height 21
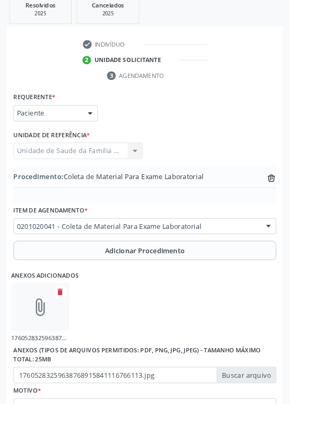
scroll to position [252, 0]
click at [205, 407] on label "17605283259638768915841116766113.jpg" at bounding box center [159, 413] width 289 height 18
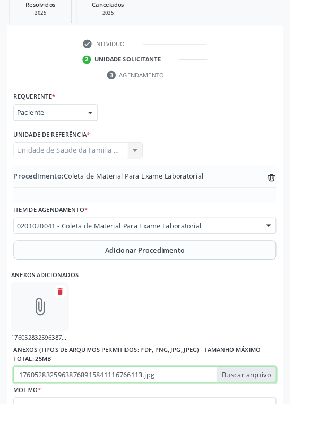
click at [205, 407] on input "17605283259638768915841116766113.jpg" at bounding box center [159, 413] width 289 height 18
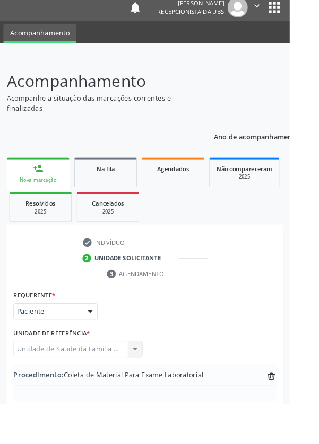
scroll to position [0, 0]
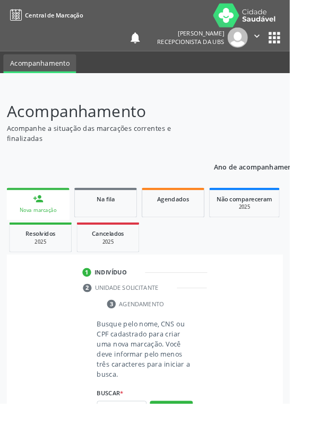
click at [49, 219] on link "person_add Nova marcação" at bounding box center [41, 225] width 69 height 36
click at [133, 444] on input "text" at bounding box center [134, 451] width 55 height 18
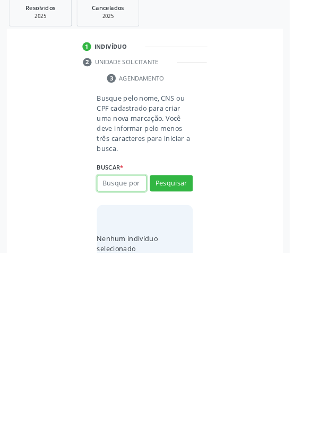
scroll to position [83, 0]
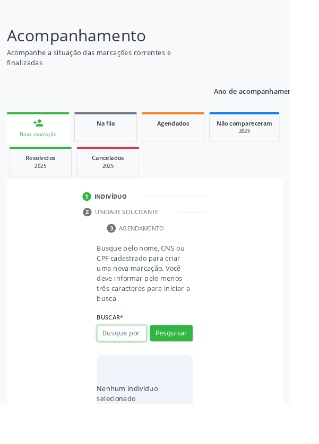
click at [142, 364] on input "text" at bounding box center [134, 368] width 55 height 18
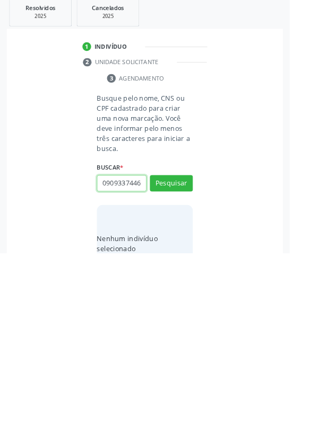
scroll to position [0, 2]
type input "09093374460"
click at [200, 360] on button "Pesquisar" at bounding box center [188, 368] width 47 height 18
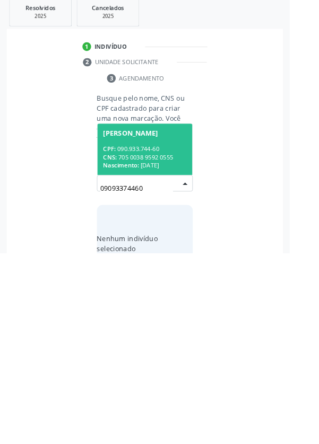
click at [191, 331] on div "CPF: 090.933.744-60" at bounding box center [159, 329] width 92 height 9
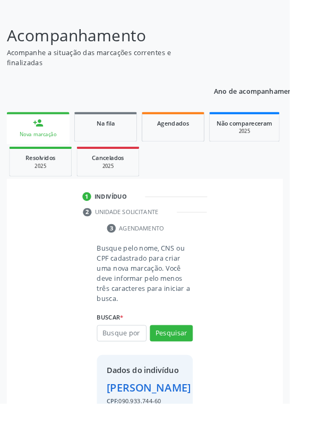
scroll to position [61, 0]
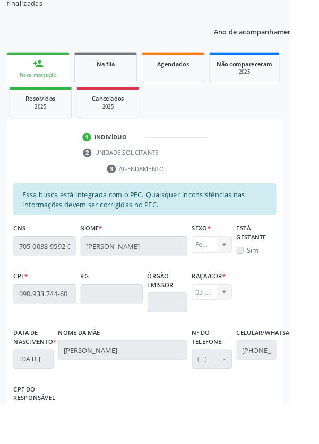
scroll to position [252, 0]
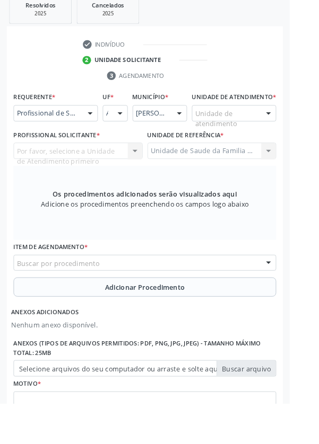
click at [100, 129] on div at bounding box center [99, 125] width 16 height 18
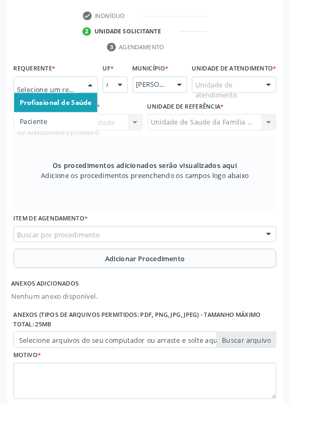
scroll to position [307, 0]
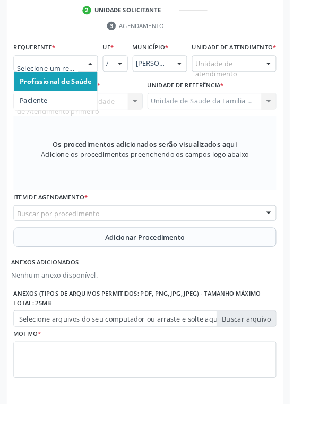
click at [73, 113] on span "Paciente" at bounding box center [61, 110] width 92 height 21
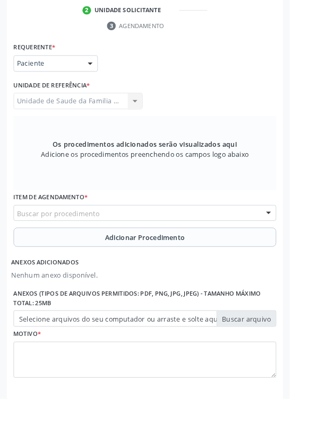
scroll to position [302, 0]
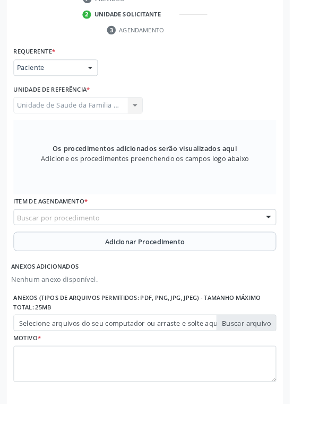
click at [233, 242] on div "Buscar por procedimento" at bounding box center [159, 240] width 289 height 18
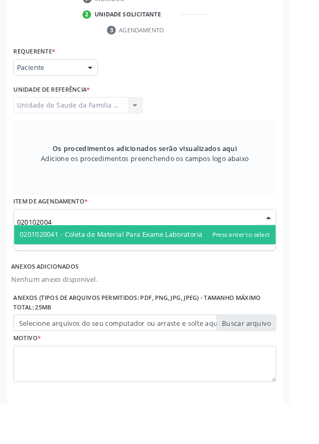
type input "0201020041"
click at [203, 257] on span "0201020041 - Coleta de Material Para Exame Laboratorial" at bounding box center [123, 259] width 203 height 10
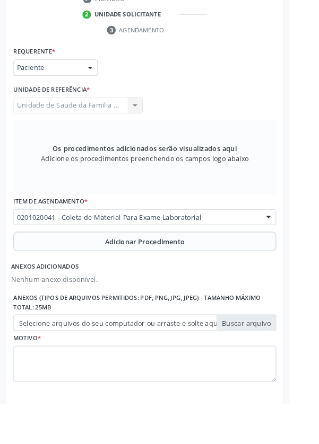
click at [224, 263] on button "Adicionar Procedimento" at bounding box center [159, 266] width 289 height 21
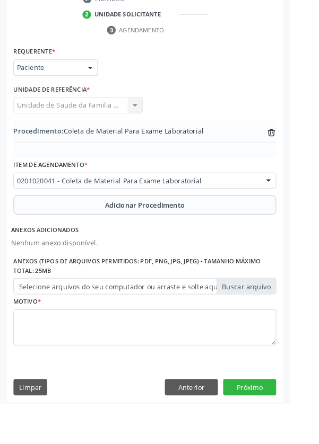
scroll to position [261, 0]
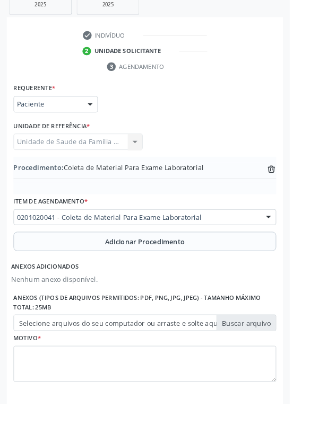
click at [277, 347] on label "Selecione arquivos do seu computador ou arraste e solte aqui" at bounding box center [159, 356] width 289 height 18
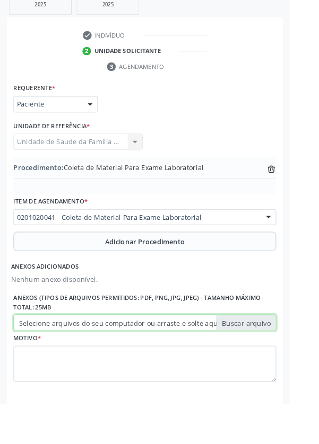
click at [277, 347] on input "Selecione arquivos do seu computador ou arraste e solte aqui" at bounding box center [159, 356] width 289 height 18
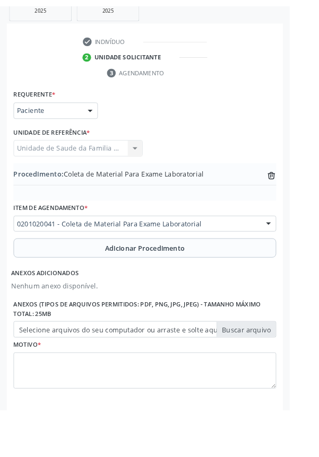
scroll to position [247, 0]
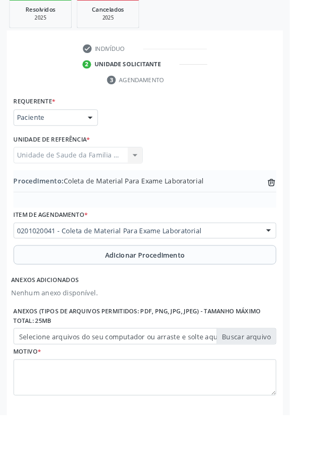
type input "C:\fakepath\17605292818116759609113656707363.jpg"
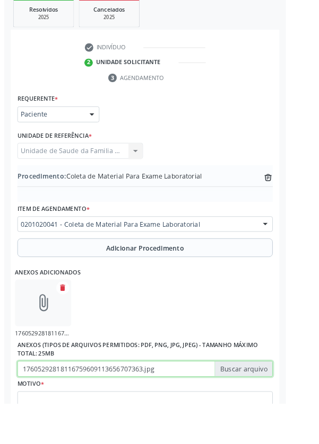
scroll to position [261, 0]
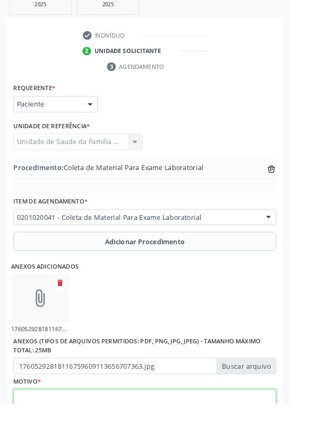
click at [217, 432] on textarea at bounding box center [159, 449] width 289 height 40
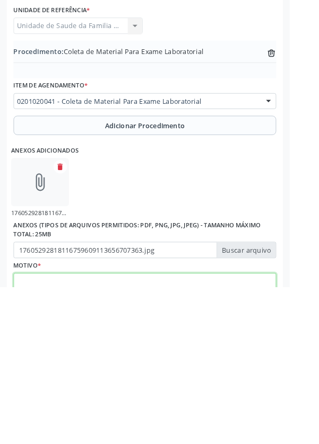
scroll to position [309, 0]
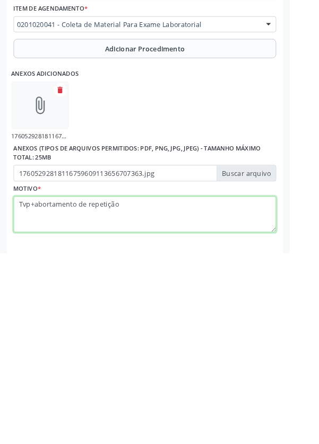
type textarea "Tvp+abortamento de repetição"
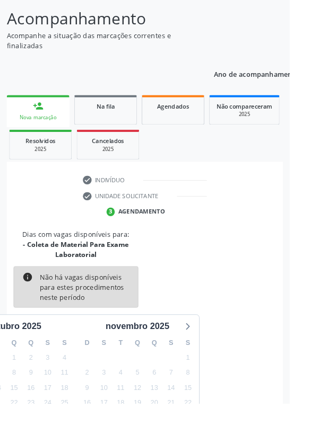
scroll to position [99, 0]
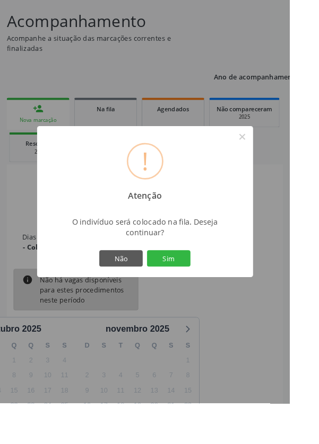
click at [209, 294] on button "Sim" at bounding box center [186, 285] width 48 height 18
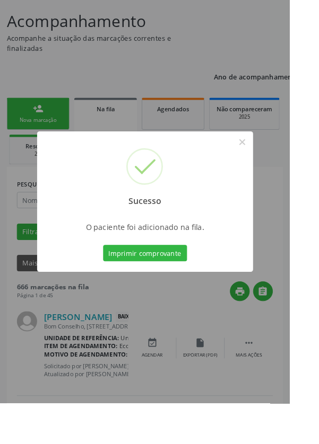
scroll to position [0, 0]
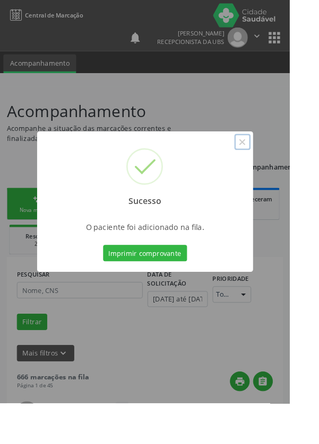
click at [276, 165] on button "×" at bounding box center [267, 156] width 18 height 18
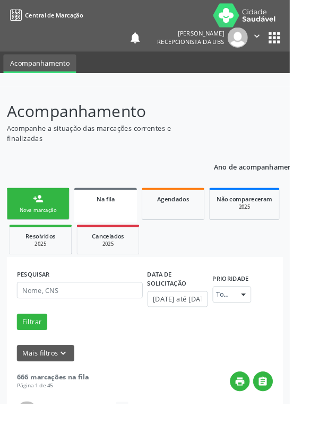
click at [49, 225] on link "person_add Nova marcação" at bounding box center [41, 225] width 69 height 36
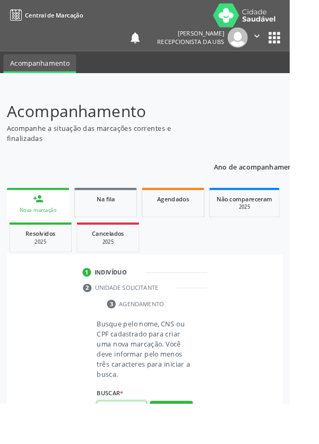
click at [137, 444] on input "text" at bounding box center [134, 451] width 55 height 18
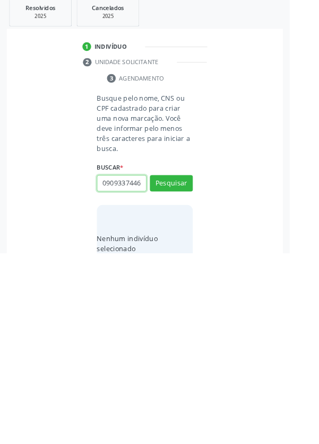
scroll to position [0, 2]
type input "09093374460"
click at [204, 365] on button "Pesquisar" at bounding box center [188, 368] width 47 height 18
type input "09093374460"
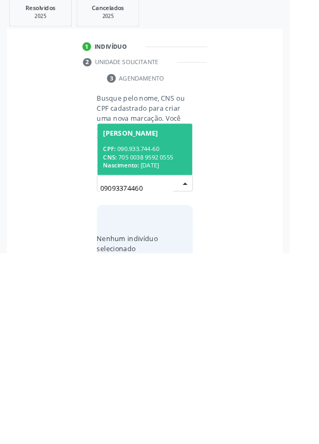
click at [179, 334] on div "CNS: 705 0038 9592 0555" at bounding box center [159, 338] width 92 height 9
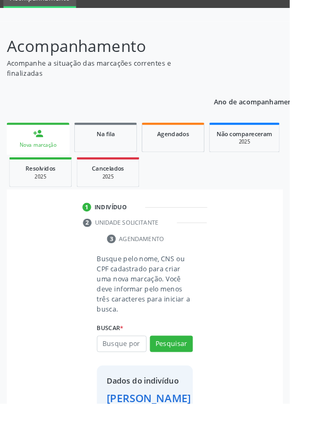
scroll to position [61, 0]
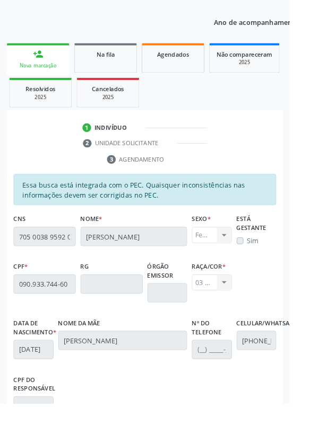
scroll to position [252, 0]
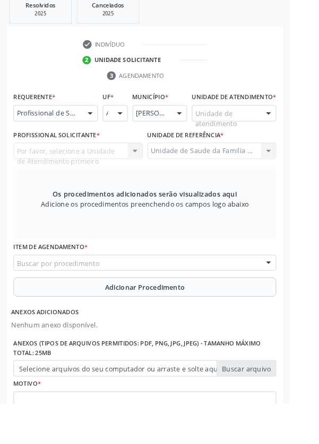
click at [94, 121] on div at bounding box center [99, 125] width 16 height 18
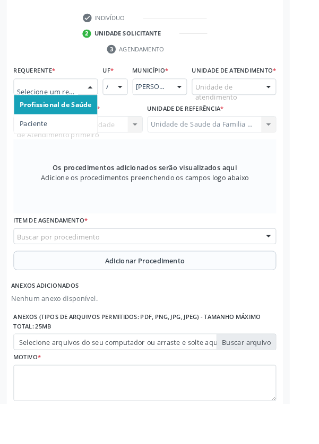
scroll to position [306, 0]
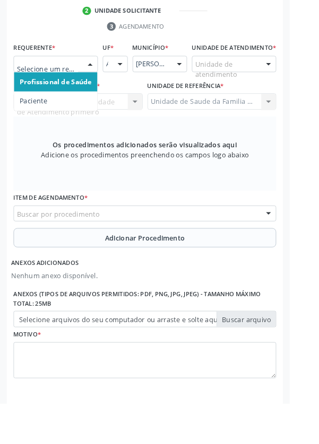
click at [68, 109] on span "Paciente" at bounding box center [61, 111] width 92 height 21
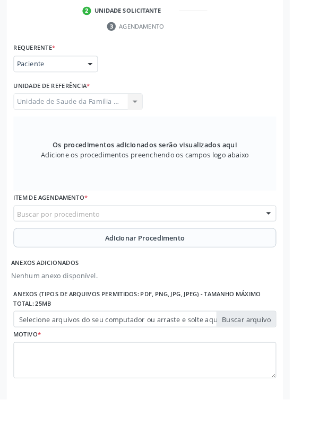
scroll to position [302, 0]
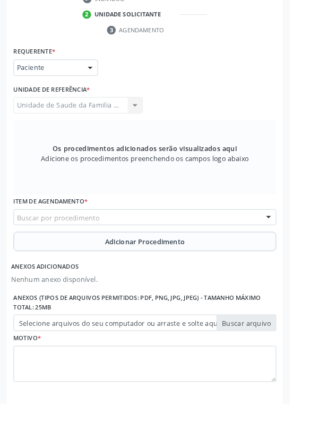
click at [201, 238] on div "Buscar por procedimento" at bounding box center [159, 240] width 289 height 18
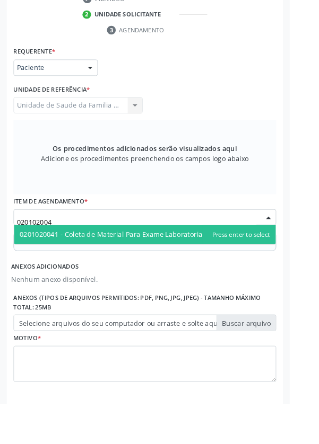
type input "0201020041"
click at [216, 256] on span "0201020041 - Coleta de Material Para Exame Laboratorial" at bounding box center [123, 259] width 203 height 10
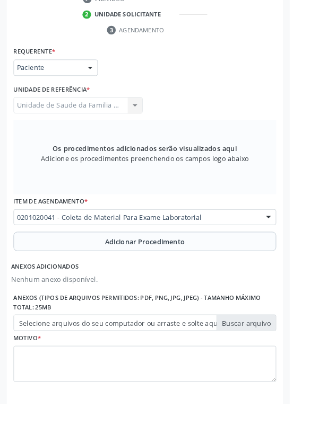
click at [231, 264] on button "Adicionar Procedimento" at bounding box center [159, 266] width 289 height 21
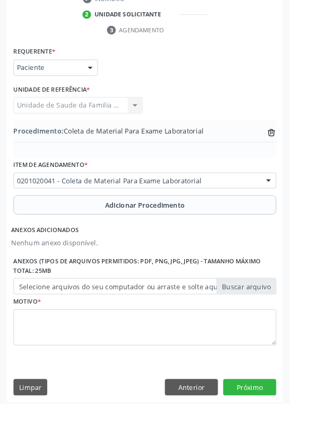
scroll to position [261, 0]
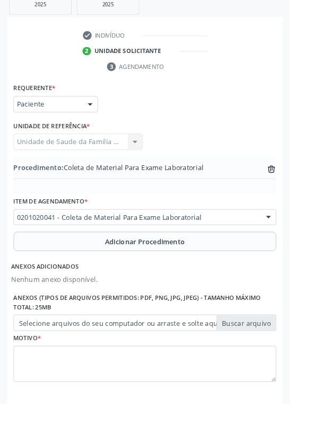
click at [286, 351] on label "Selecione arquivos do seu computador ou arraste e solte aqui" at bounding box center [159, 356] width 289 height 18
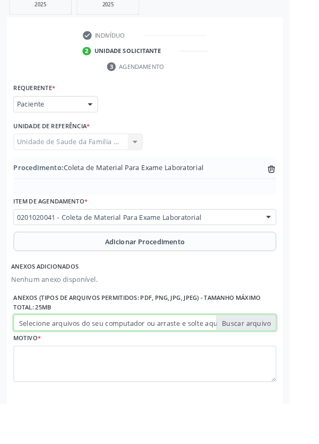
click at [286, 351] on input "Selecione arquivos do seu computador ou arraste e solte aqui" at bounding box center [159, 356] width 289 height 18
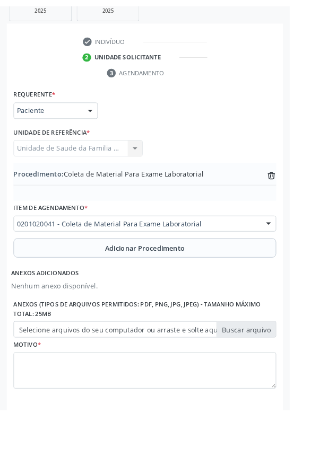
scroll to position [247, 0]
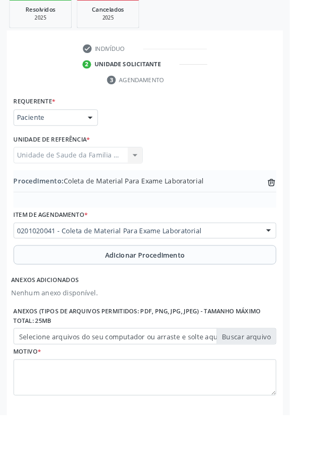
type input "C:\fakepath\17605294062353918531148870877203.jpg"
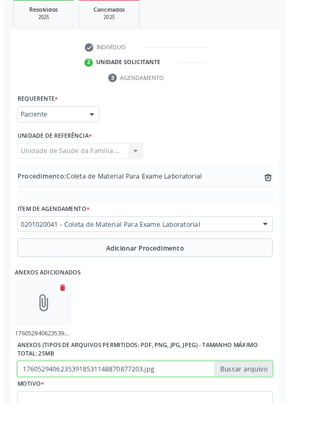
scroll to position [261, 0]
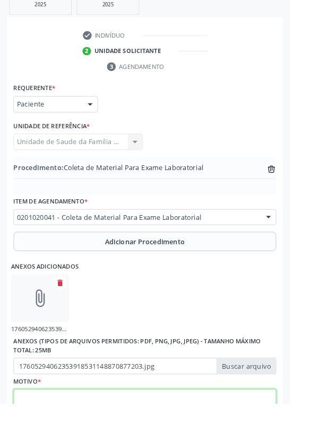
click at [112, 432] on textarea at bounding box center [159, 449] width 289 height 40
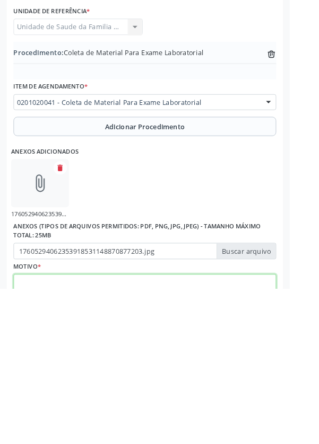
scroll to position [309, 0]
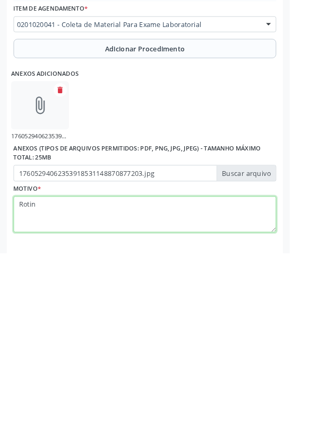
type textarea "Rotina"
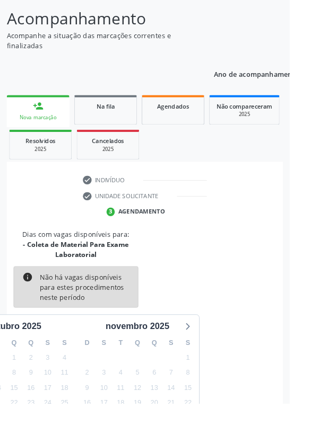
scroll to position [99, 0]
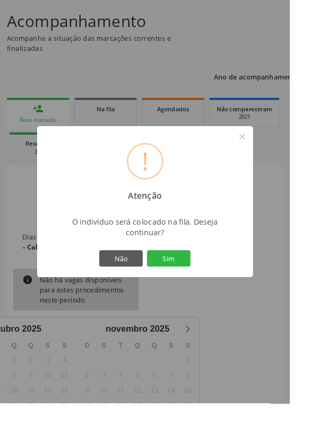
click at [209, 294] on button "Sim" at bounding box center [186, 285] width 48 height 18
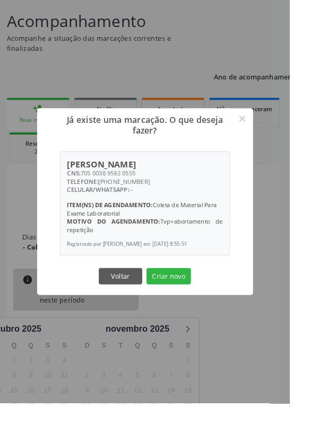
scroll to position [98, 0]
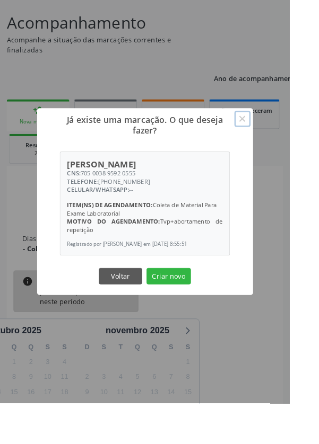
click at [276, 140] on button "×" at bounding box center [267, 131] width 18 height 18
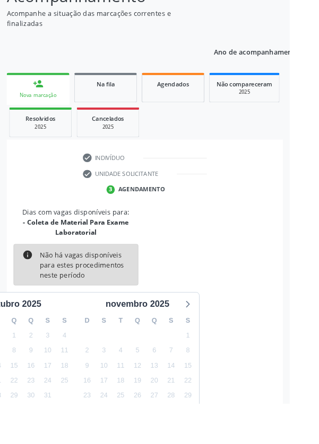
scroll to position [0, 0]
